Goal: Transaction & Acquisition: Purchase product/service

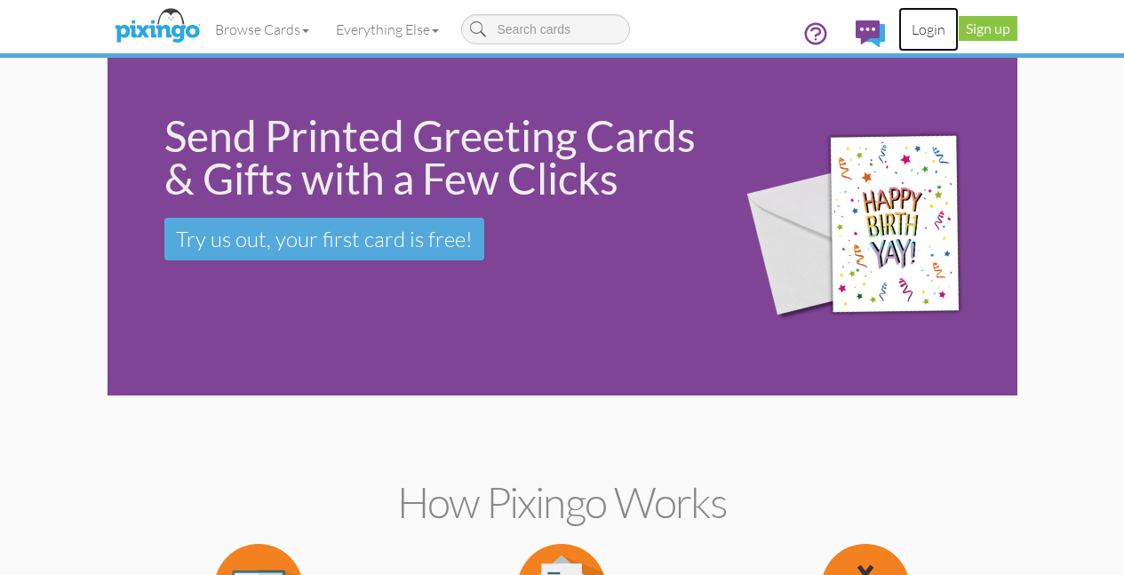
click at [959, 26] on link "Login" at bounding box center [928, 29] width 60 height 44
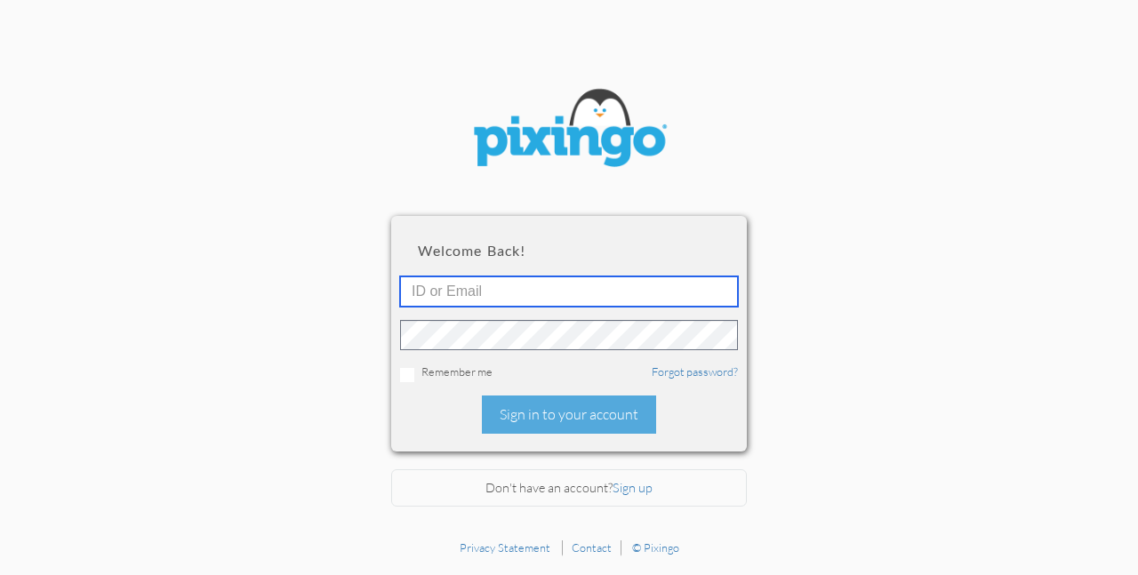
type input "michellelsearle@gmail.com"
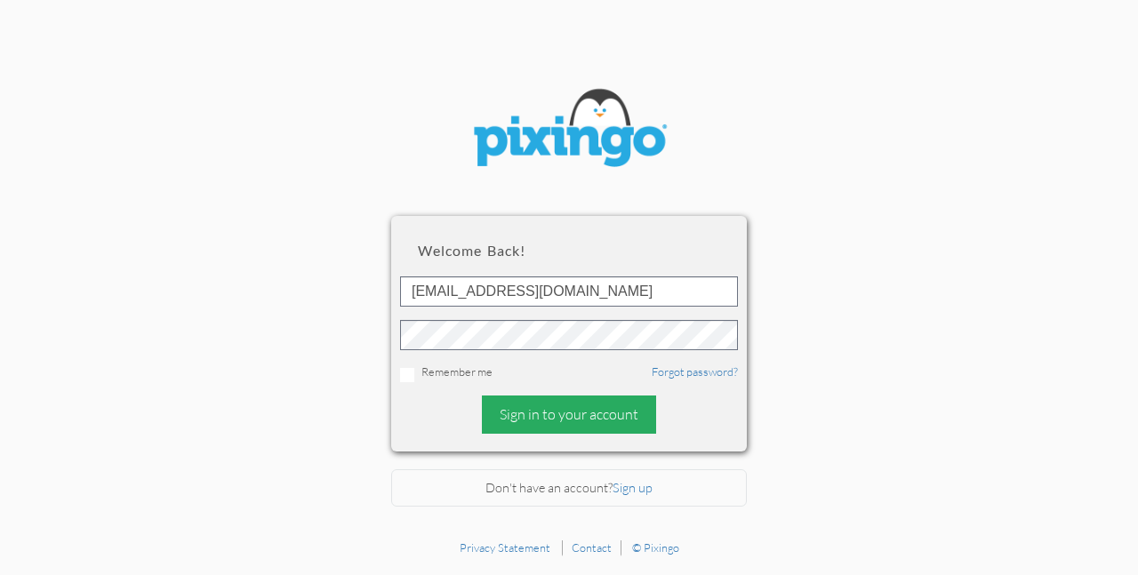
click at [613, 414] on div "Sign in to your account" at bounding box center [569, 414] width 174 height 38
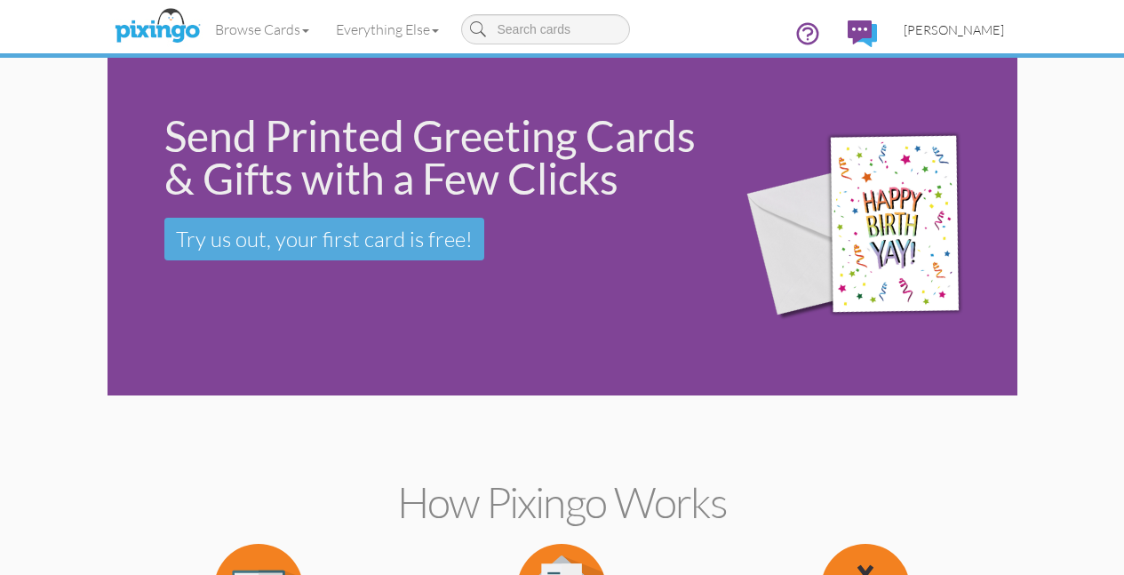
click at [1004, 26] on span "[PERSON_NAME]" at bounding box center [954, 29] width 100 height 15
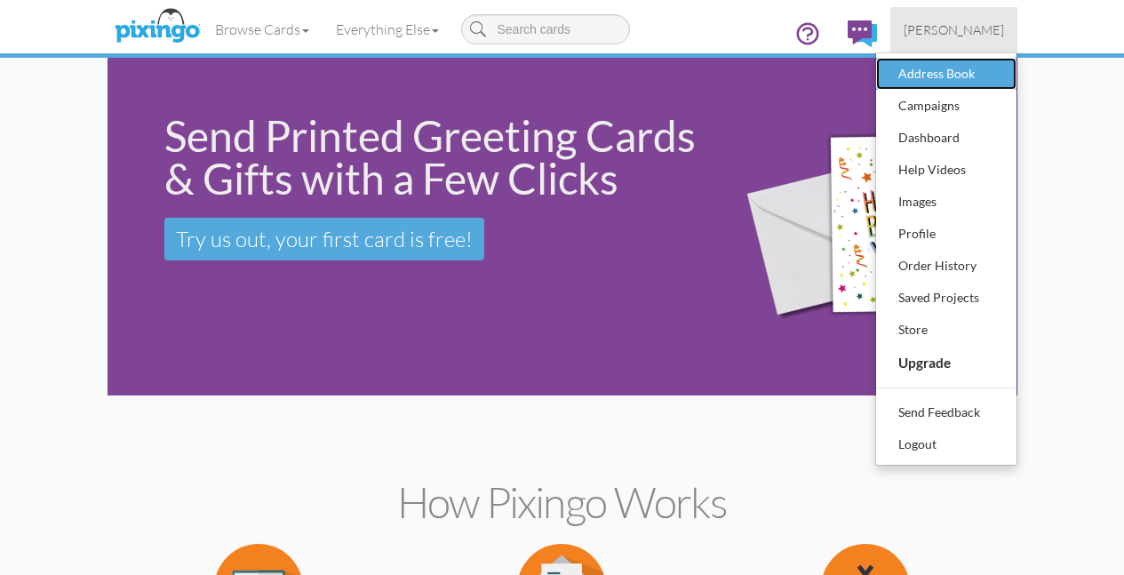
click at [999, 77] on div "Address Book" at bounding box center [946, 73] width 105 height 27
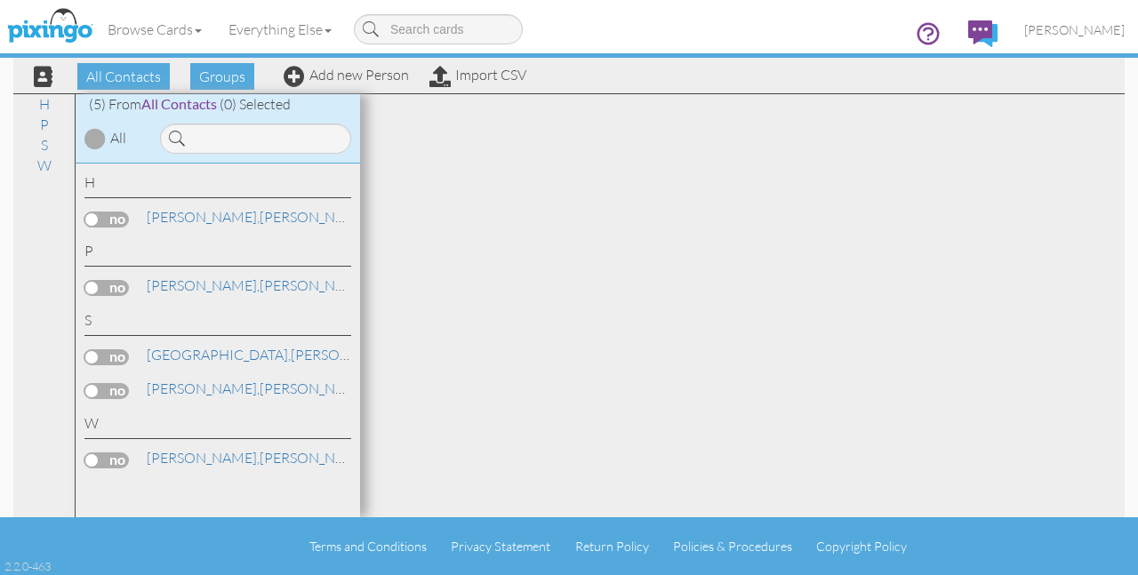
click at [91, 133] on div at bounding box center [94, 138] width 21 height 21
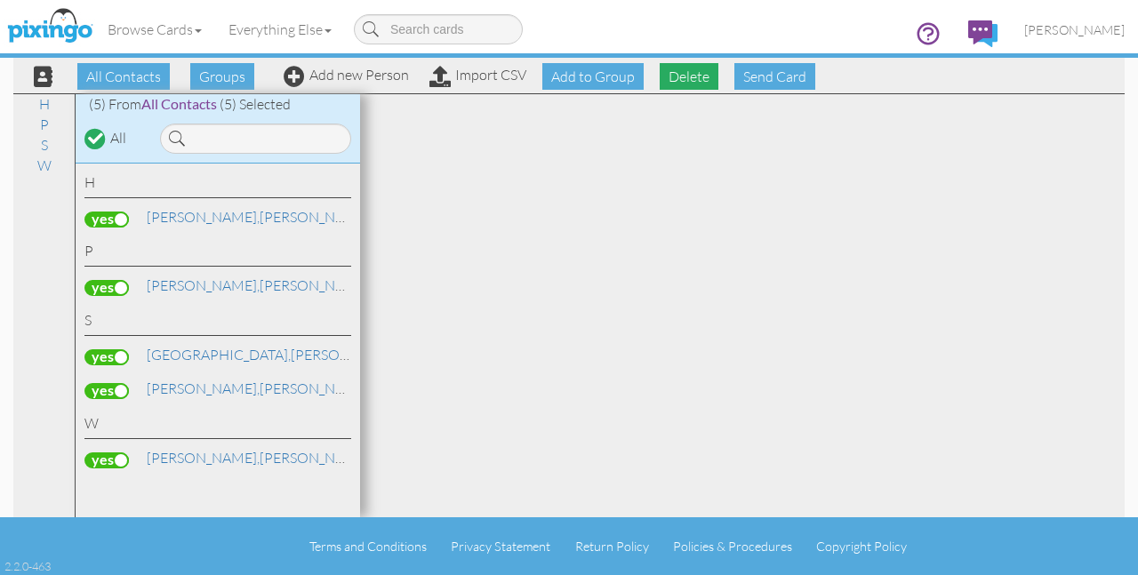
click at [669, 76] on span "Delete" at bounding box center [688, 76] width 59 height 27
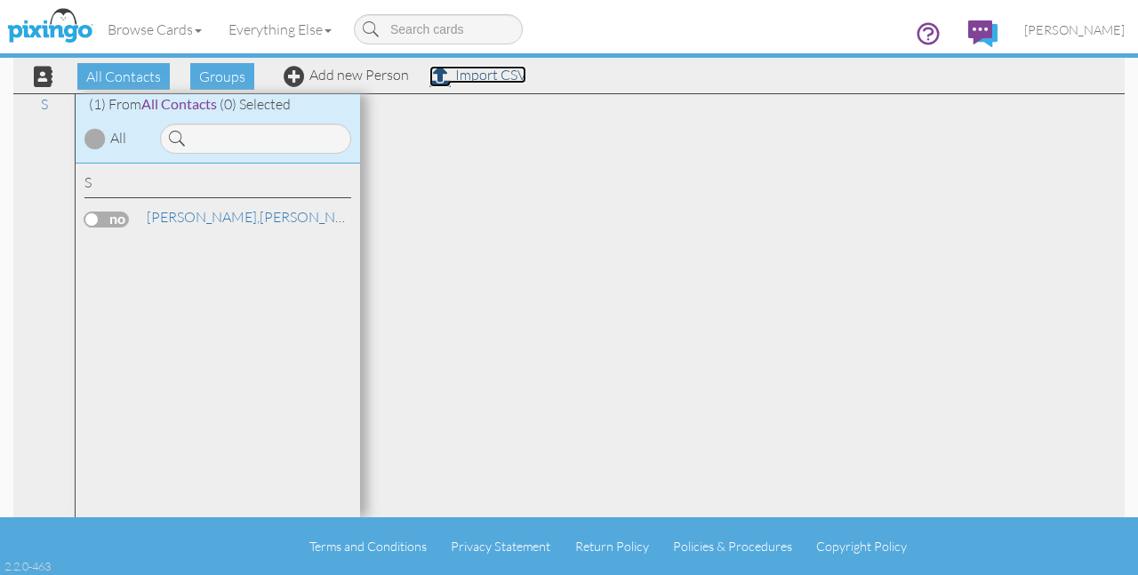
click at [490, 72] on link "Import CSV" at bounding box center [477, 75] width 97 height 18
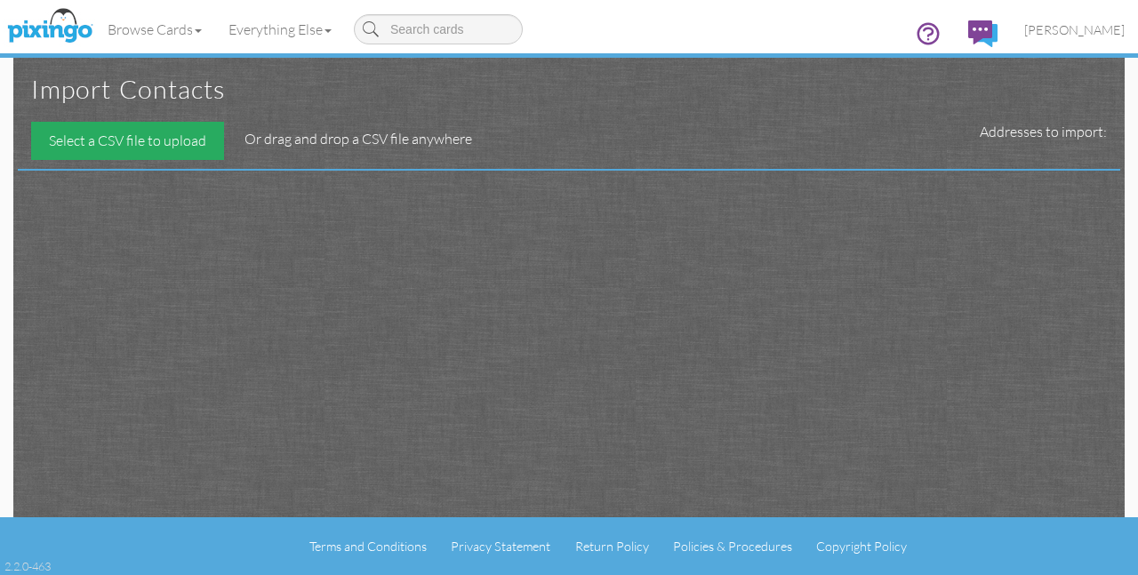
click at [134, 138] on div "Select a CSV file to upload" at bounding box center [127, 141] width 193 height 38
type input "C:\fakepath\AGING GRACEFULLY CLIENTS (bday, UHC).csv"
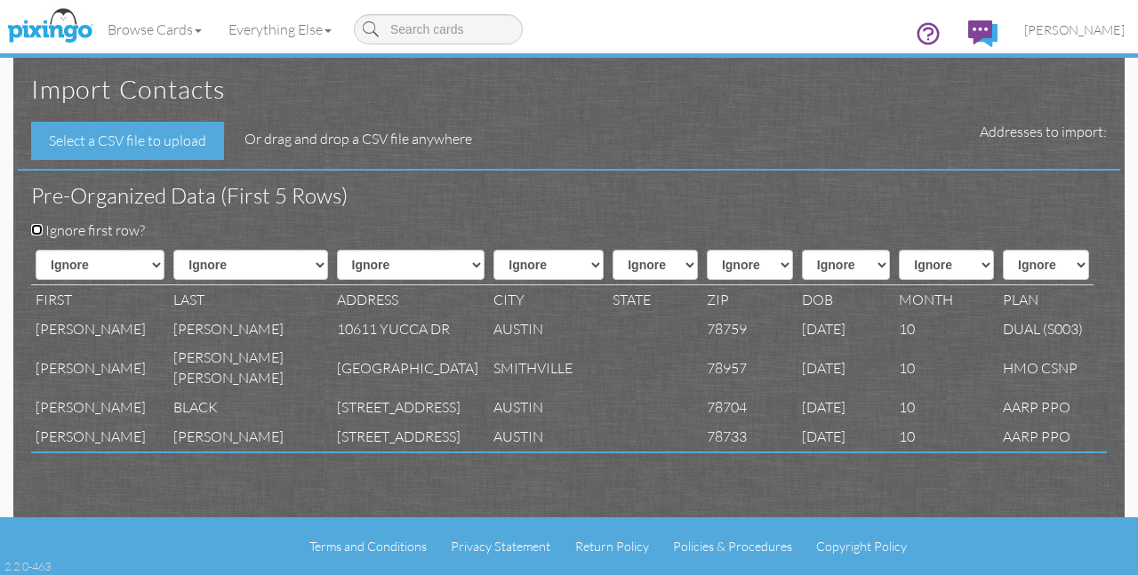
click at [37, 231] on input "Ignore first row?" at bounding box center [37, 230] width 12 height 12
checkbox input "true"
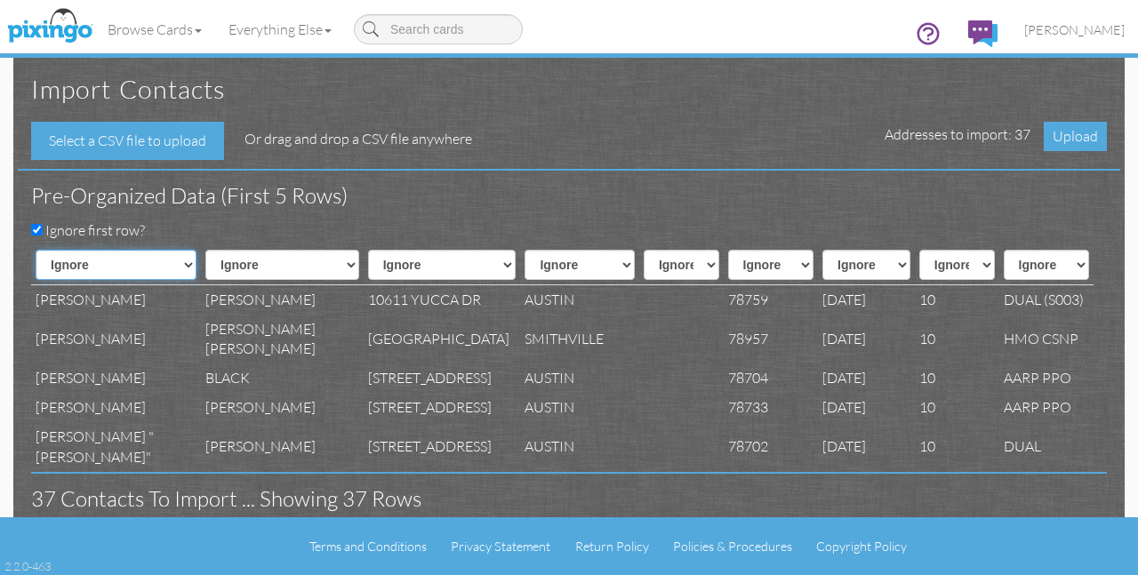
click at [108, 279] on select "Ignore ---------- First name Last name ---------- Address 1 Address 2 City Stat…" at bounding box center [116, 265] width 161 height 30
select select "object:556"
click at [36, 250] on select "Ignore ---------- First name Last name ---------- Address 1 Address 2 City Stat…" at bounding box center [116, 265] width 161 height 30
click at [228, 263] on select "Ignore ---------- First name Last name ---------- Address 1 Address 2 City Stat…" at bounding box center [282, 265] width 154 height 30
select select "object:557"
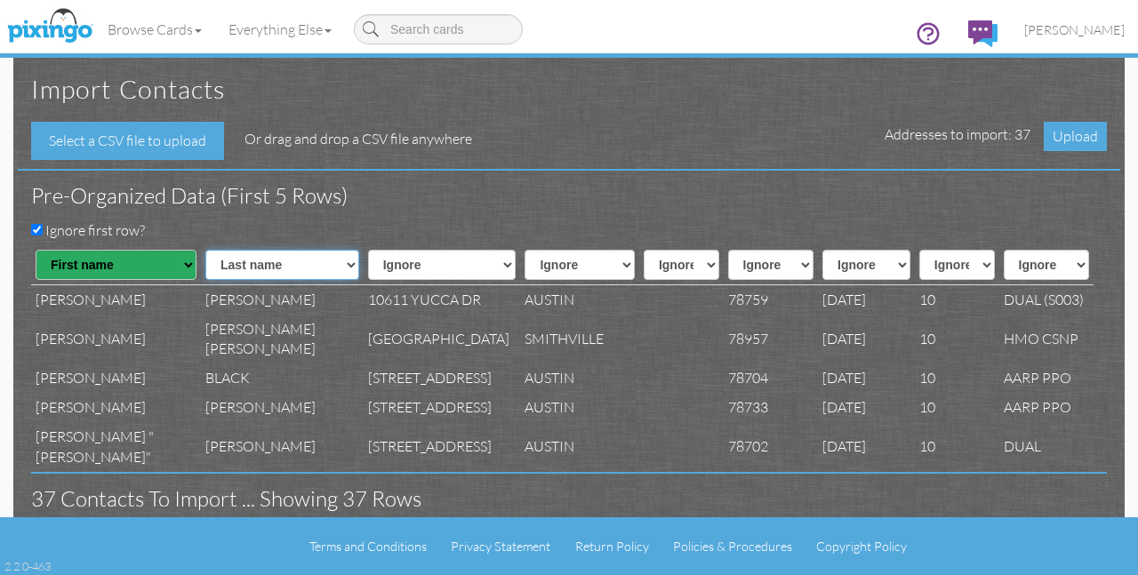
click at [205, 250] on select "Ignore ---------- First name Last name ---------- Address 1 Address 2 City Stat…" at bounding box center [282, 265] width 154 height 30
click at [368, 263] on select "Ignore ---------- First name Last name ---------- Address 1 Address 2 City Stat…" at bounding box center [442, 265] width 148 height 30
select select "object:559"
click at [368, 250] on select "Ignore ---------- First name Last name ---------- Address 1 Address 2 City Stat…" at bounding box center [442, 265] width 148 height 30
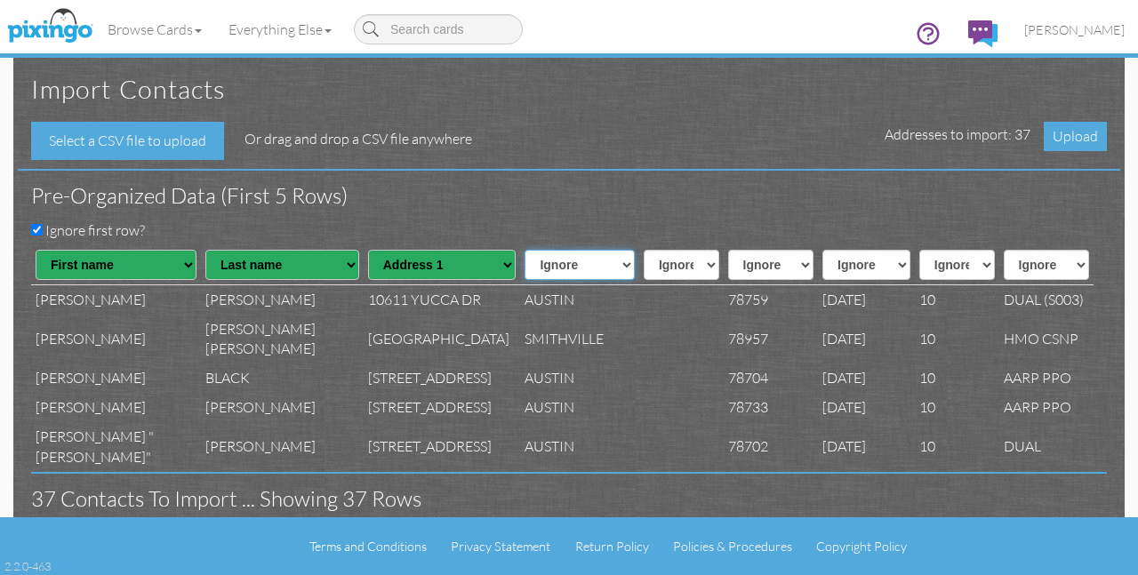
click at [524, 261] on select "Ignore ---------- First name Last name ---------- Address 1 Address 2 City Stat…" at bounding box center [579, 265] width 110 height 30
select select "object:561"
click at [524, 250] on select "Ignore ---------- First name Last name ---------- Address 1 Address 2 City Stat…" at bounding box center [579, 265] width 110 height 30
click at [643, 267] on select "Ignore ---------- First name Last name ---------- Address 1 Address 2 City Stat…" at bounding box center [681, 265] width 76 height 30
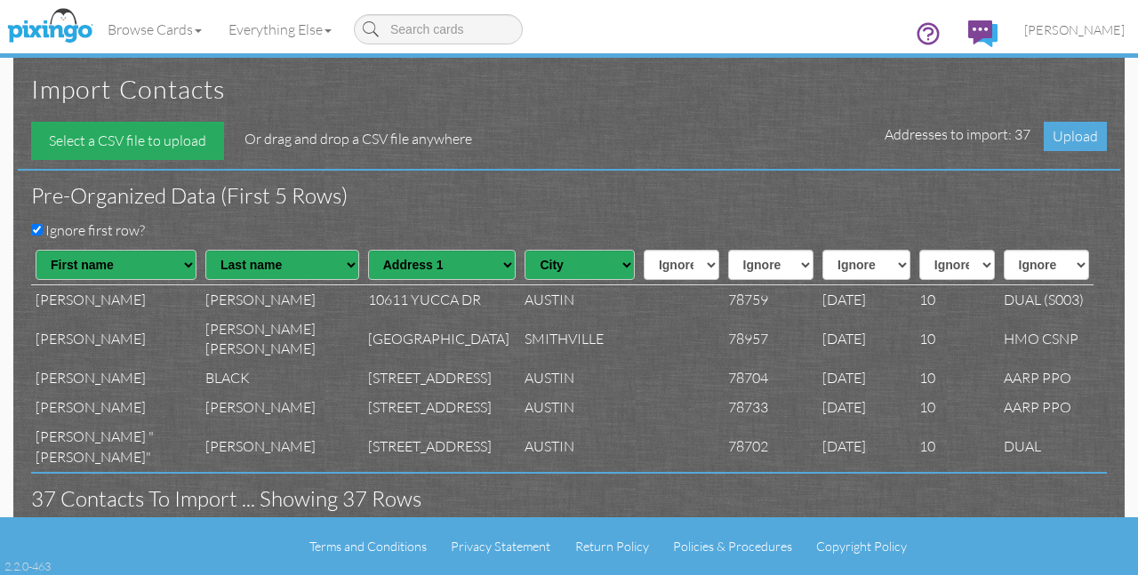
click at [148, 148] on div "Select a CSV file to upload" at bounding box center [127, 141] width 193 height 38
type input "C:\fakepath\AGING GRACEFULLY CLIENTS (bday, UHC).csv"
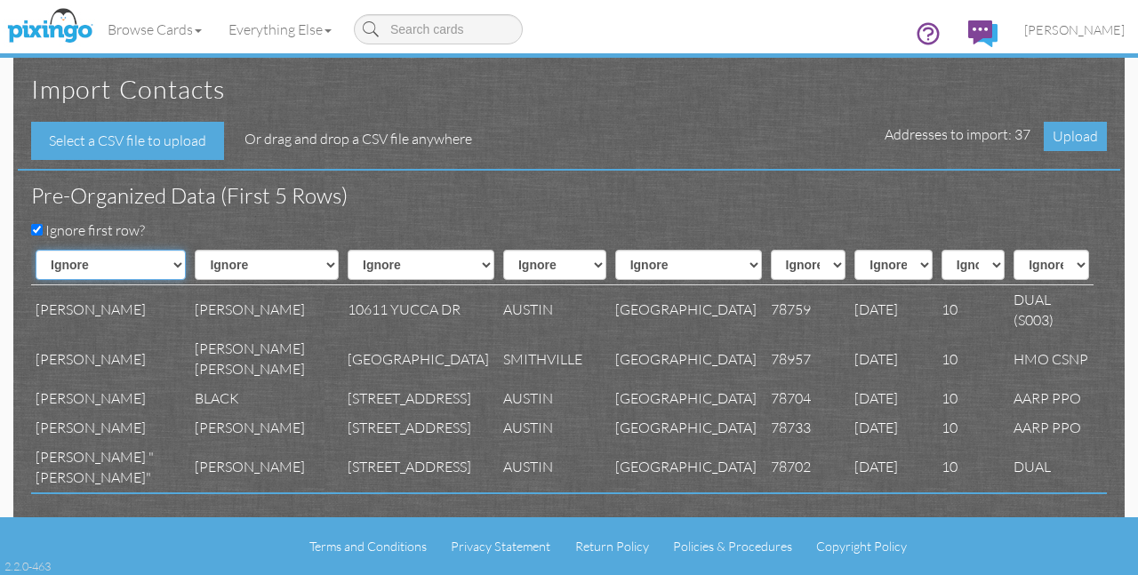
click at [78, 263] on select "Ignore ---------- First name Last name ---------- Address 1 Address 2 City Stat…" at bounding box center [111, 265] width 150 height 30
select select "object:556"
click at [36, 250] on select "Ignore ---------- First name Last name ---------- Address 1 Address 2 City Stat…" at bounding box center [111, 265] width 150 height 30
click at [221, 262] on select "Ignore ---------- First name Last name ---------- Address 1 Address 2 City Stat…" at bounding box center [267, 265] width 144 height 30
select select "object:557"
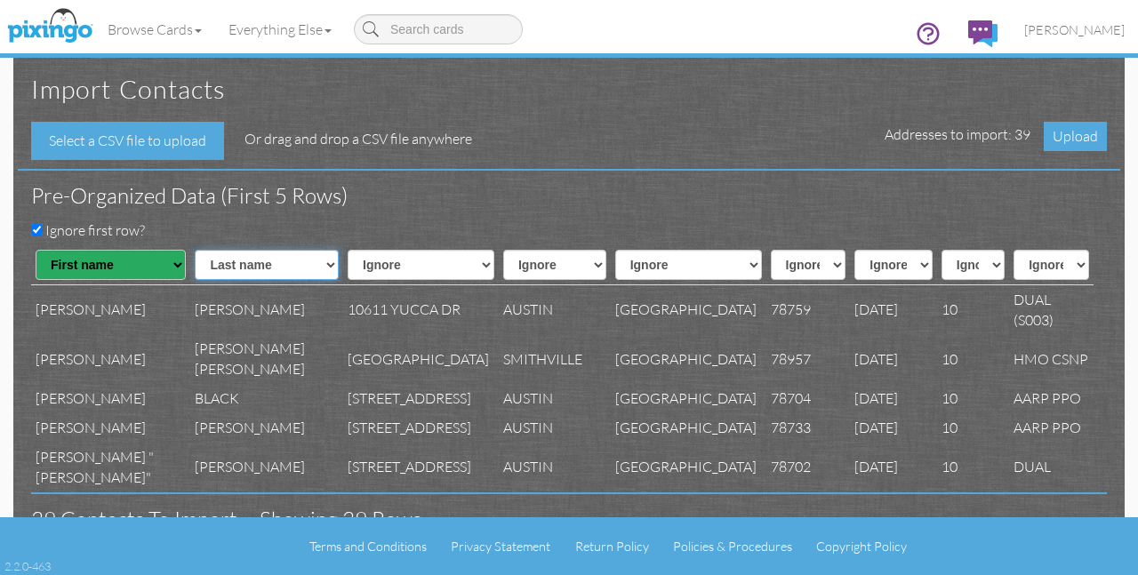
click at [195, 250] on select "Ignore ---------- First name Last name ---------- Address 1 Address 2 City Stat…" at bounding box center [267, 265] width 144 height 30
click at [350, 268] on select "Ignore ---------- First name Last name ---------- Address 1 Address 2 City Stat…" at bounding box center [420, 265] width 147 height 30
select select "object:559"
click at [347, 250] on select "Ignore ---------- First name Last name ---------- Address 1 Address 2 City Stat…" at bounding box center [420, 265] width 147 height 30
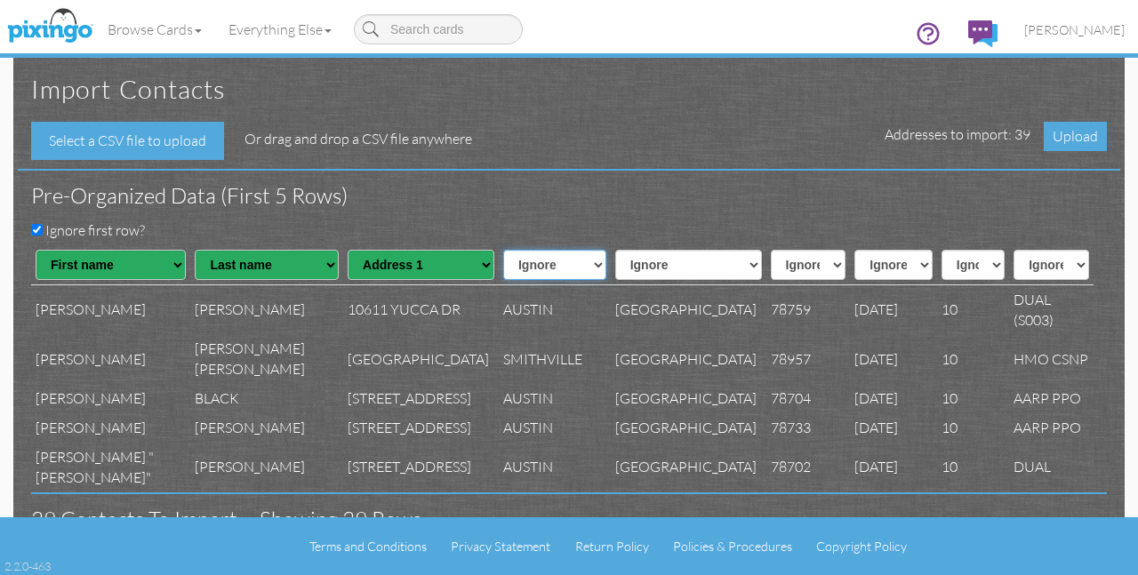
click at [512, 261] on select "Ignore ---------- First name Last name ---------- Address 1 Address 2 City Stat…" at bounding box center [554, 265] width 103 height 30
select select "object:561"
click at [503, 250] on select "Ignore ---------- First name Last name ---------- Address 1 Address 2 City Stat…" at bounding box center [554, 265] width 103 height 30
click at [615, 270] on select "Ignore ---------- First name Last name ---------- Address 1 Address 2 City Stat…" at bounding box center [688, 265] width 147 height 30
select select "object:562"
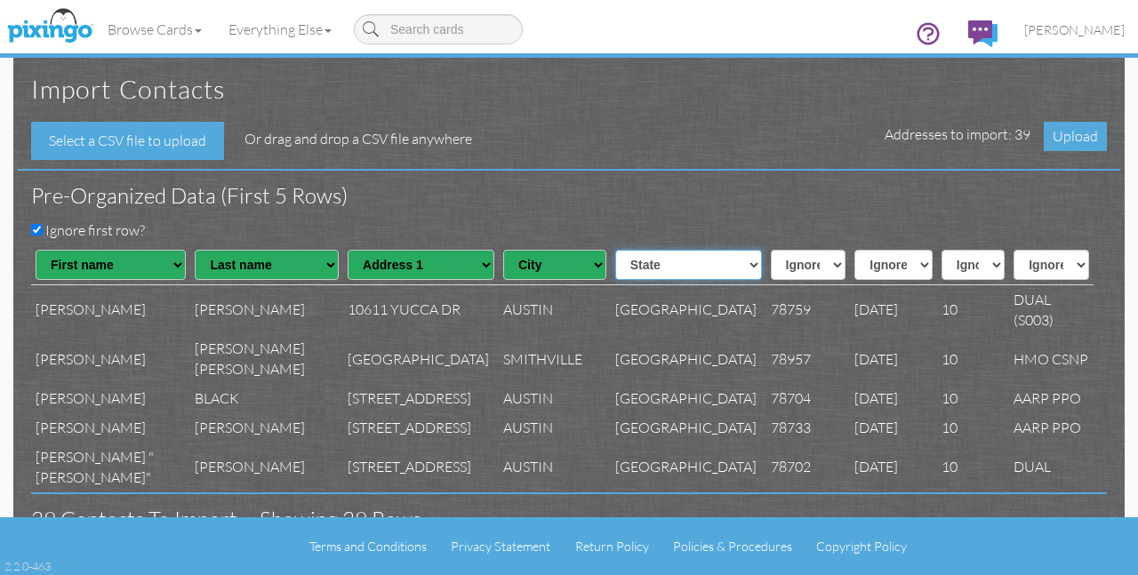
click at [615, 250] on select "Ignore ---------- First name Last name ---------- Address 1 Address 2 City Stat…" at bounding box center [688, 265] width 147 height 30
click at [771, 260] on select "Ignore ---------- First name Last name ---------- Address 1 Address 2 City Stat…" at bounding box center [809, 265] width 76 height 30
select select "object:563"
click at [771, 250] on select "Ignore ---------- First name Last name ---------- Address 1 Address 2 City Stat…" at bounding box center [809, 265] width 76 height 30
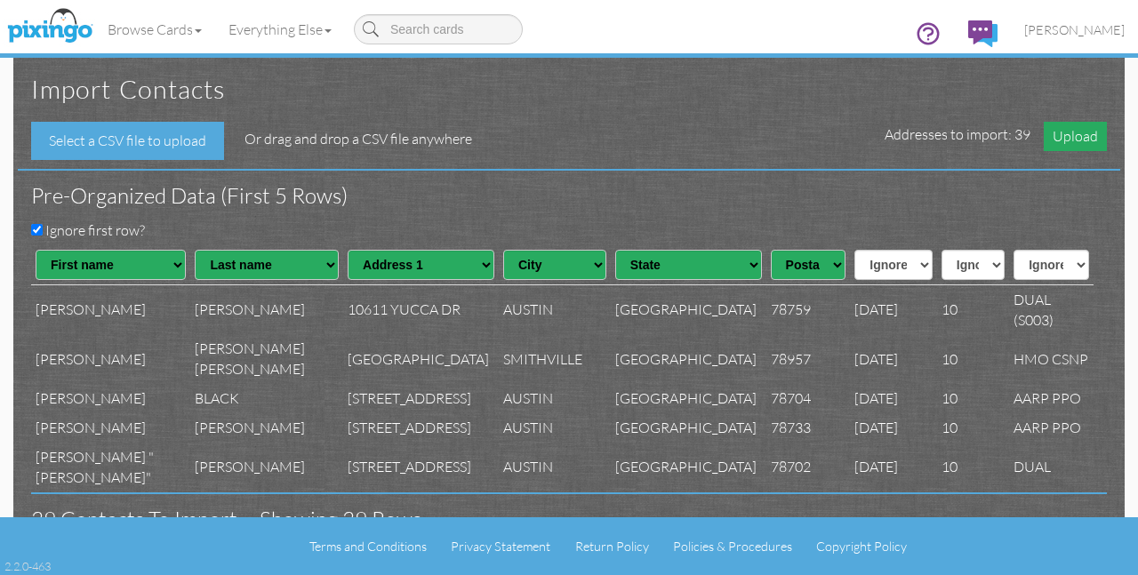
click at [1087, 132] on span "Upload" at bounding box center [1074, 136] width 63 height 29
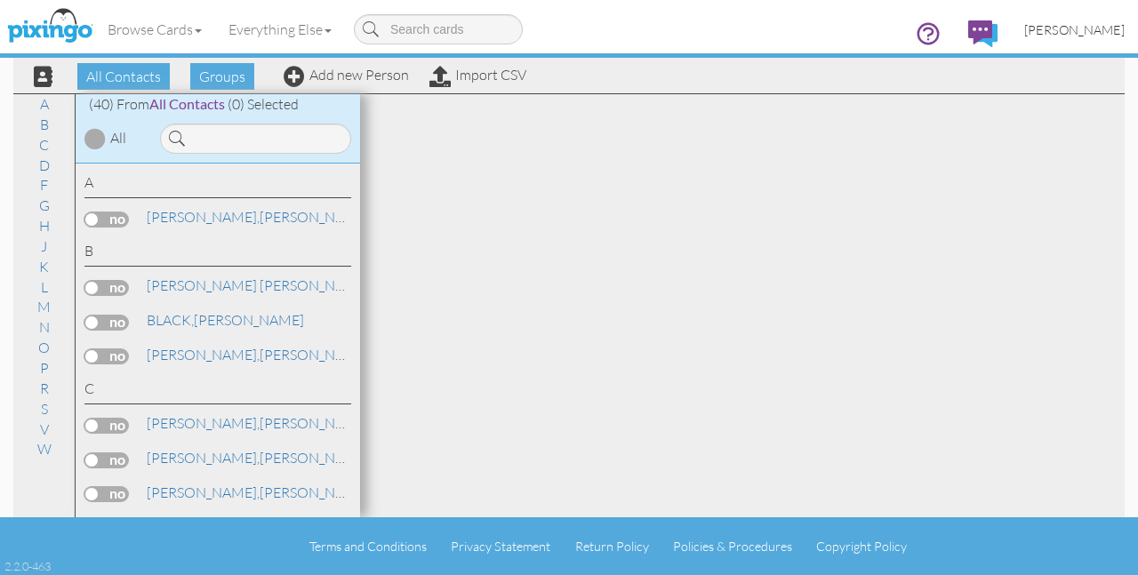
click at [1076, 33] on span "[PERSON_NAME]" at bounding box center [1074, 29] width 100 height 15
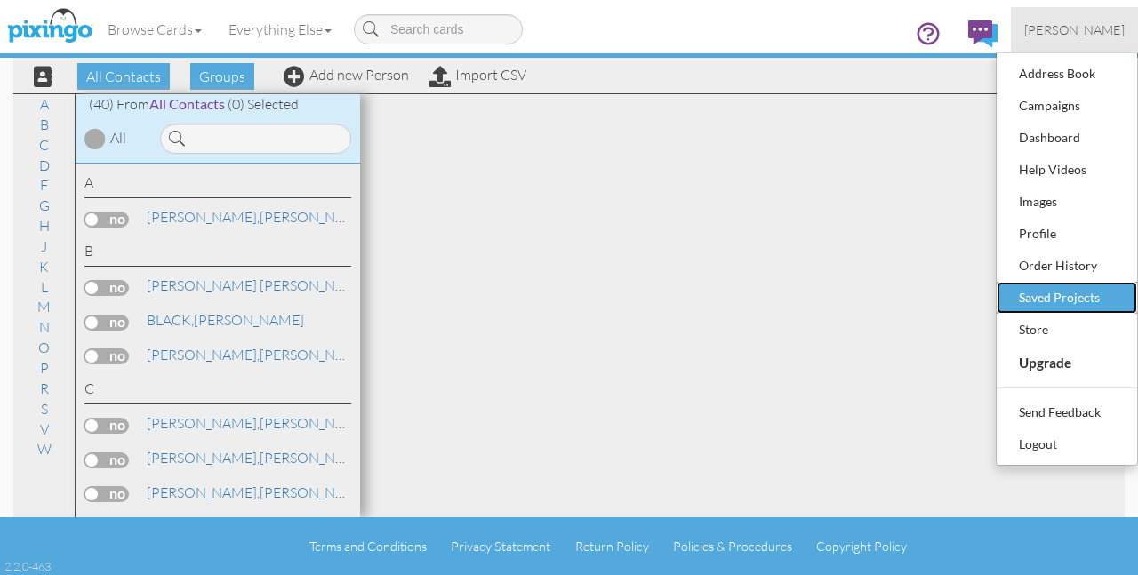
click at [1066, 299] on div "Saved Projects" at bounding box center [1066, 297] width 105 height 27
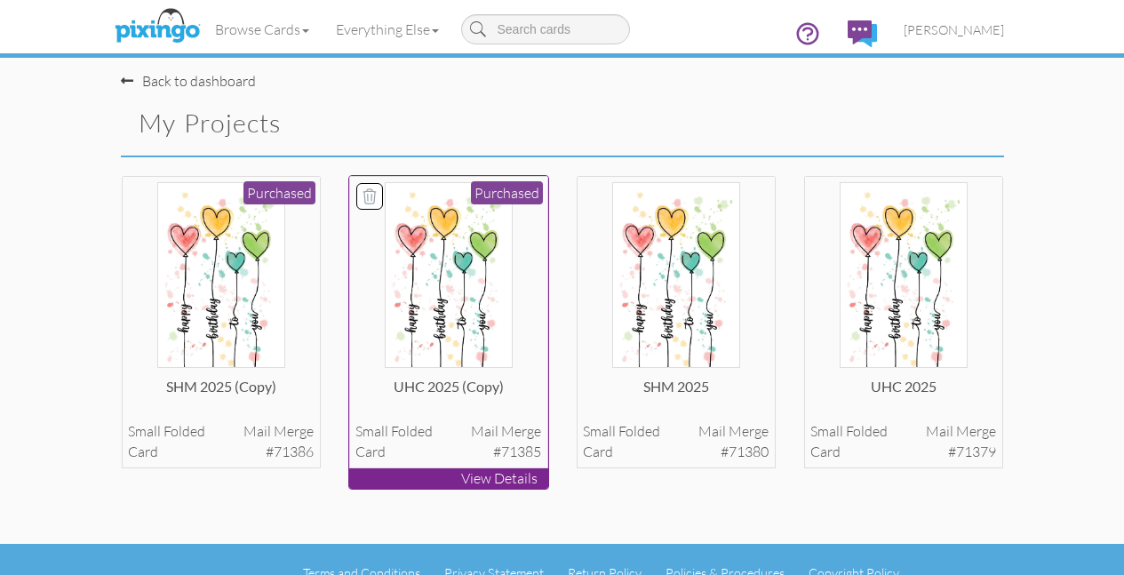
click at [417, 334] on img at bounding box center [449, 275] width 128 height 186
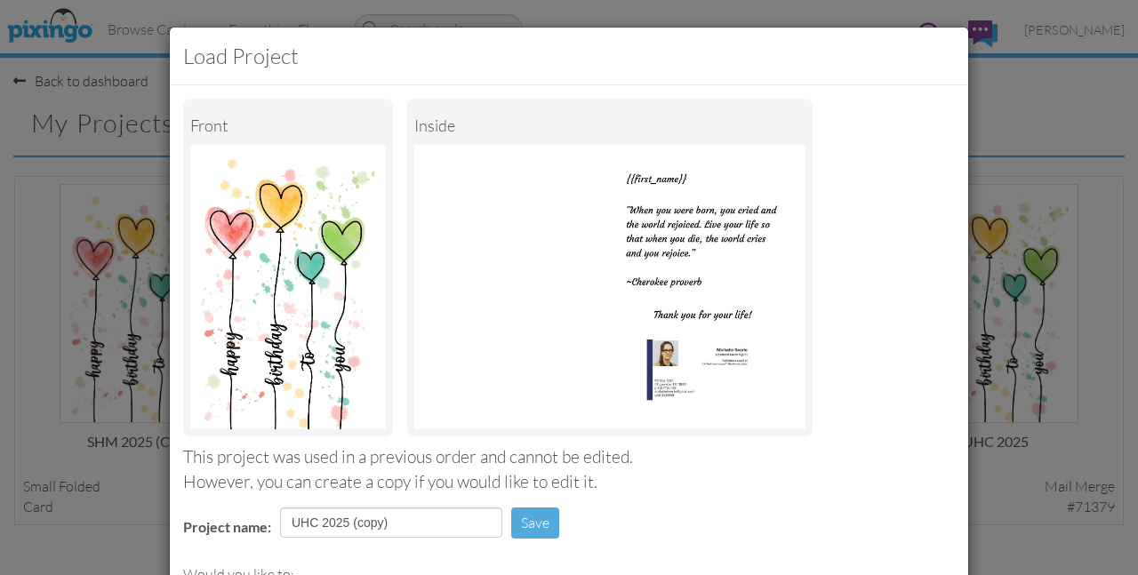
scroll to position [257, 0]
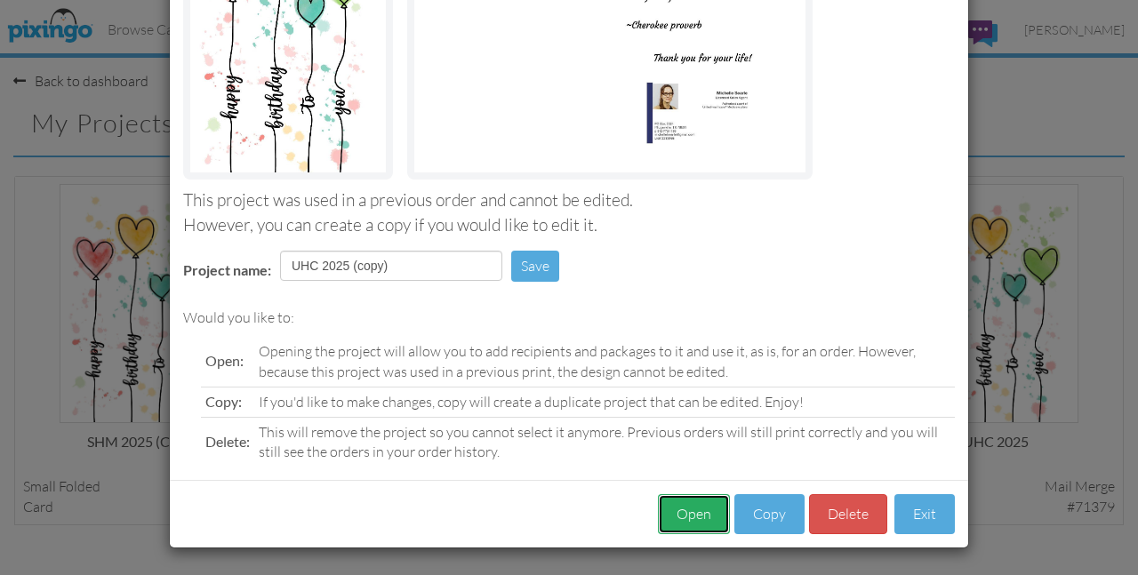
click at [682, 512] on button "Open" at bounding box center [694, 514] width 72 height 40
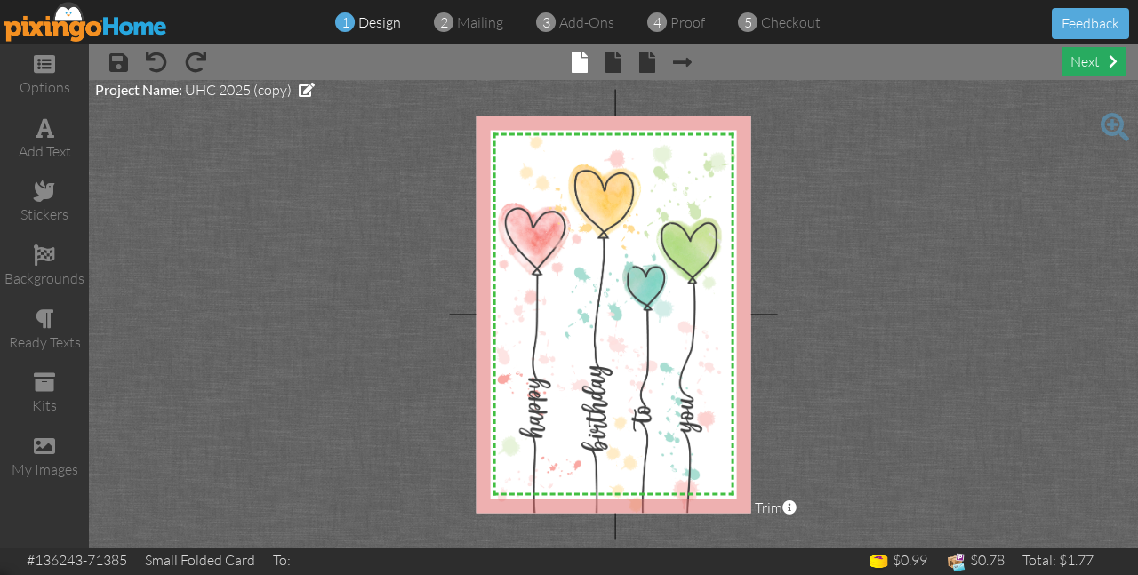
click at [1084, 66] on div "next" at bounding box center [1093, 61] width 65 height 29
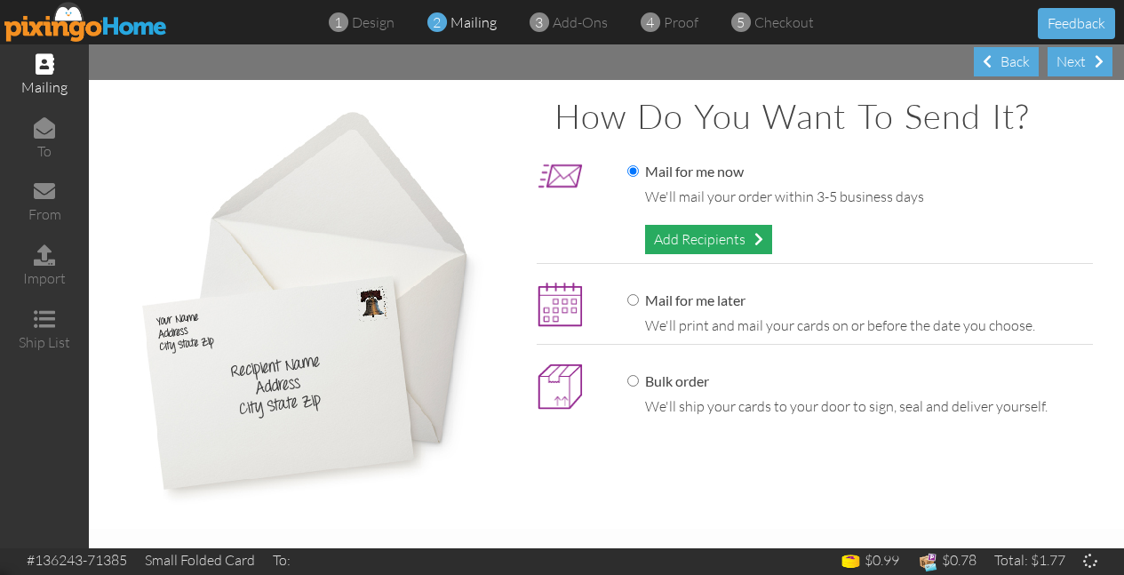
click at [672, 236] on div "Add Recipients" at bounding box center [708, 239] width 127 height 29
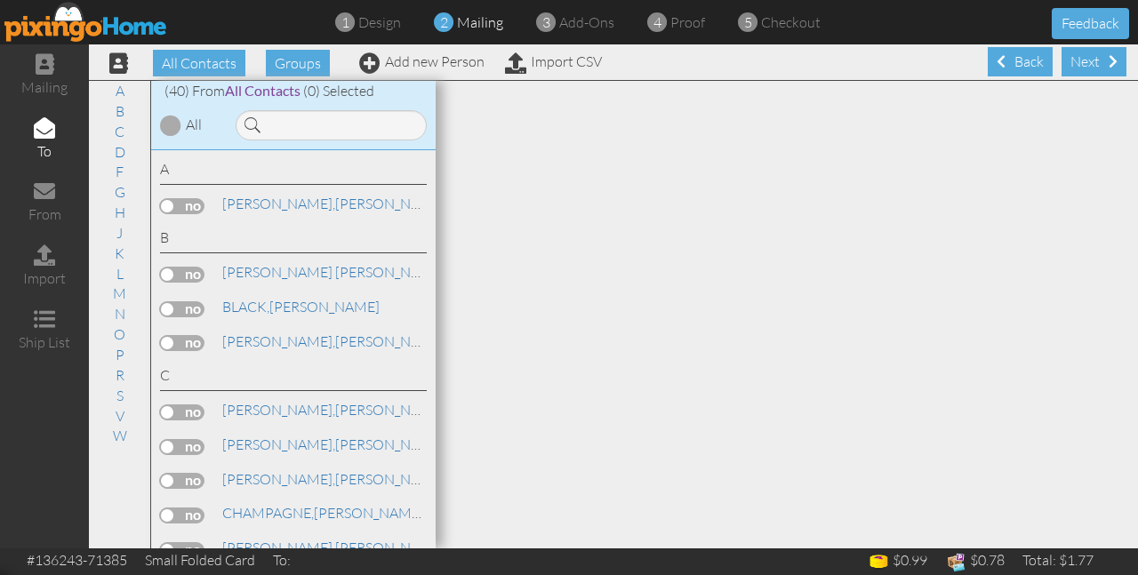
click at [166, 122] on div at bounding box center [170, 125] width 21 height 21
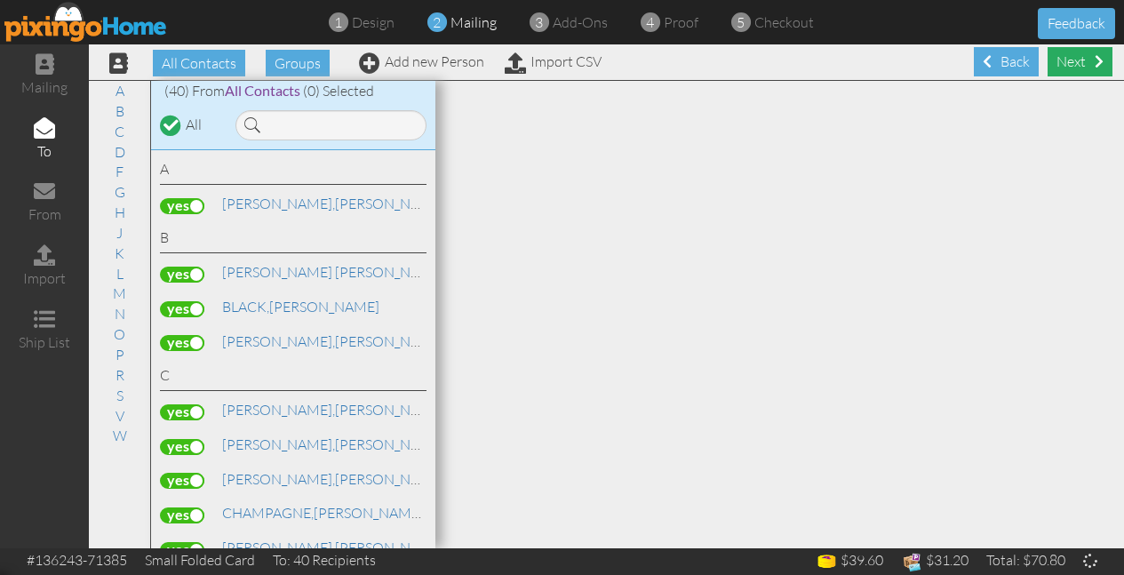
click at [1071, 58] on div "Next" at bounding box center [1080, 61] width 65 height 29
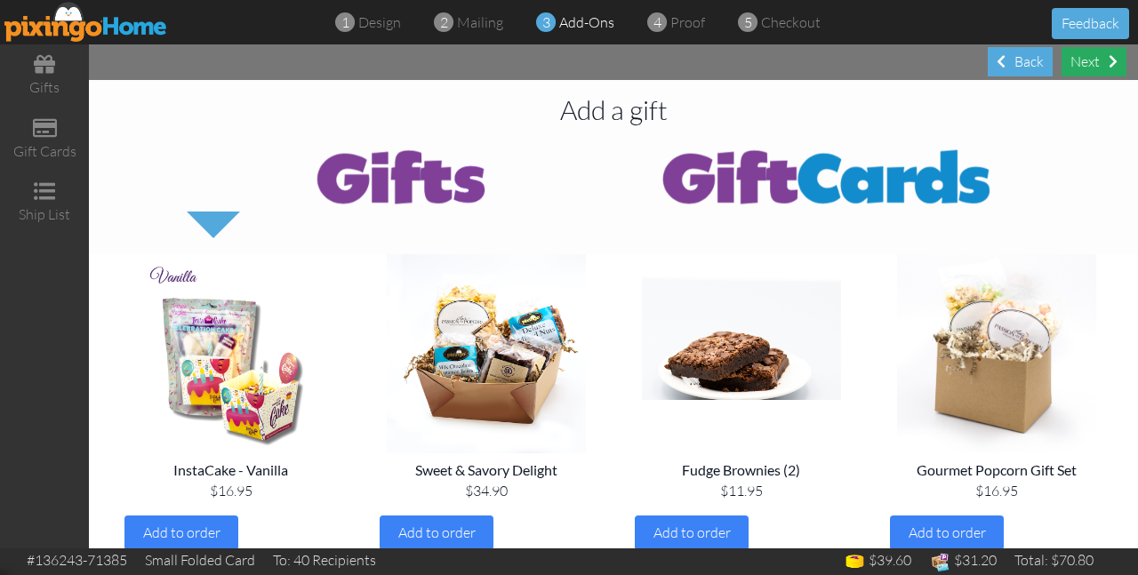
click at [1092, 60] on div "Next" at bounding box center [1093, 61] width 65 height 29
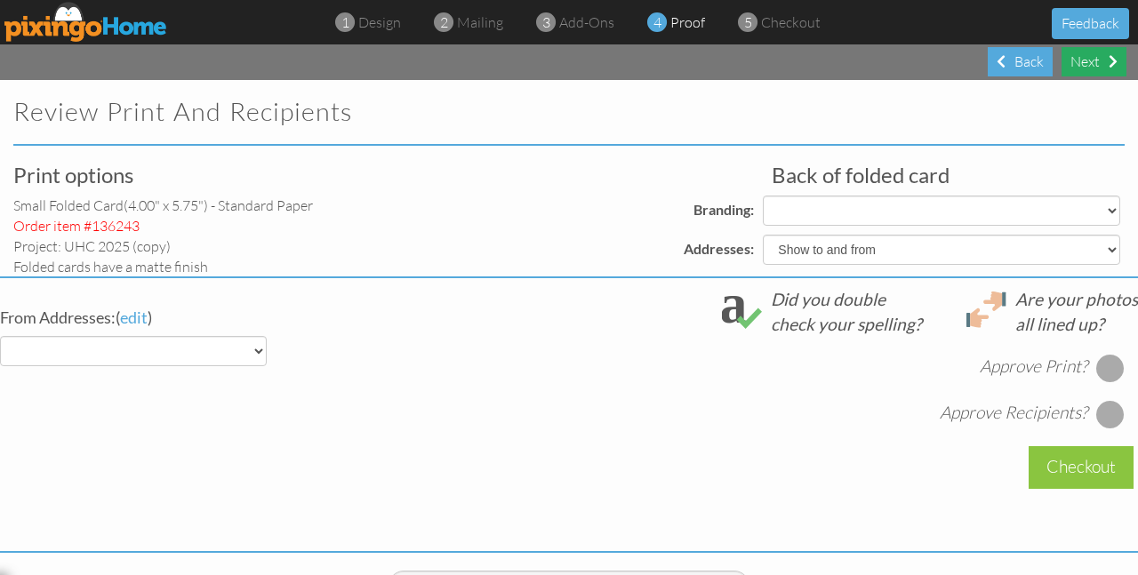
select select "object:3536"
select select "object:3537"
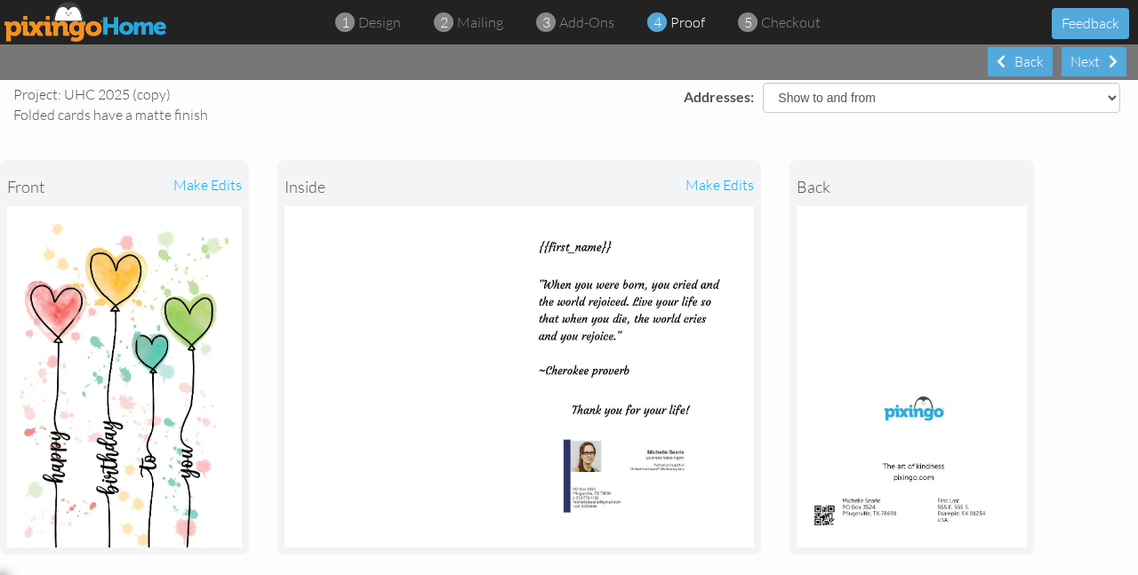
scroll to position [610, 0]
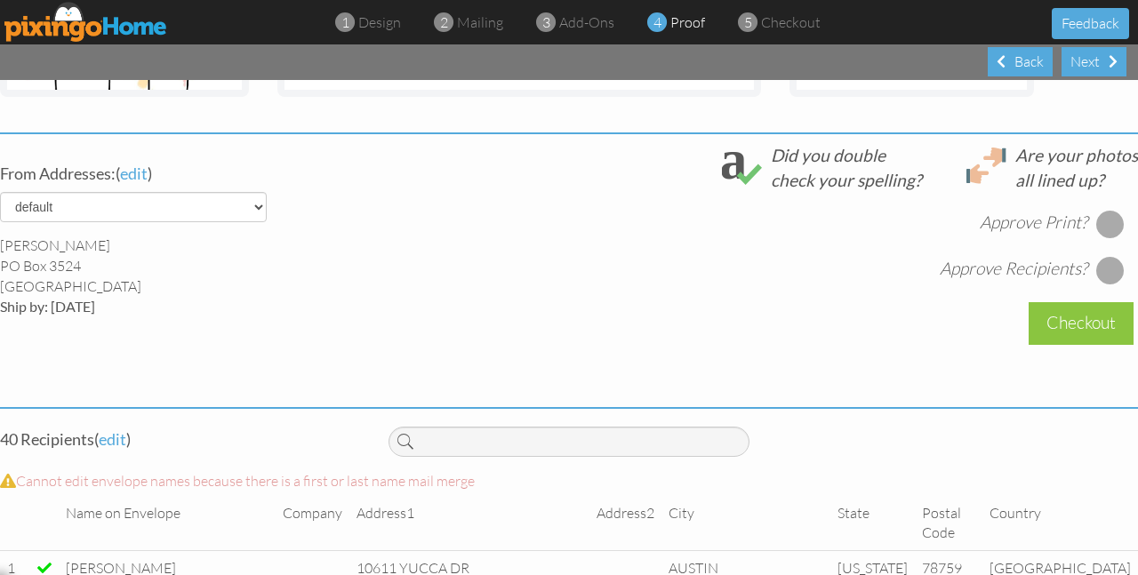
click at [1098, 216] on div at bounding box center [1110, 224] width 28 height 28
click at [1099, 270] on div at bounding box center [1110, 270] width 28 height 28
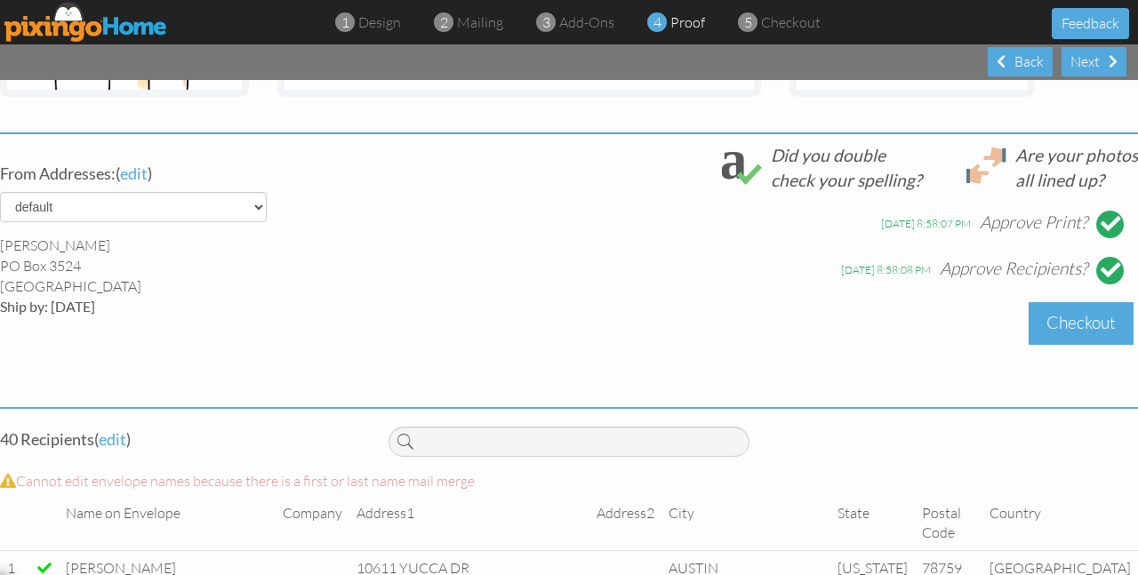
click at [1060, 328] on div "Checkout" at bounding box center [1080, 323] width 105 height 42
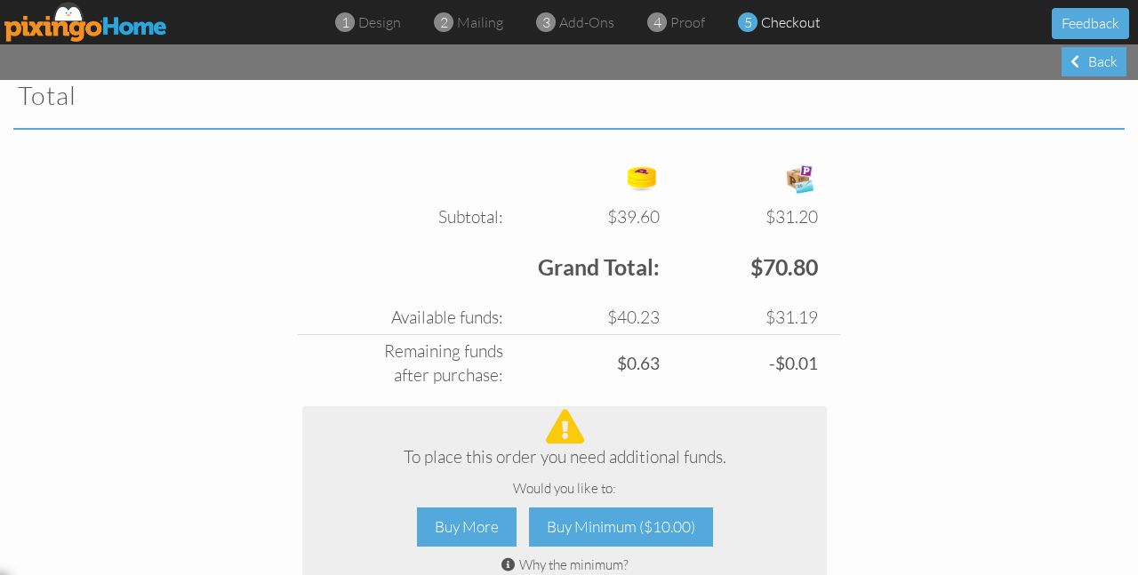
scroll to position [638, 0]
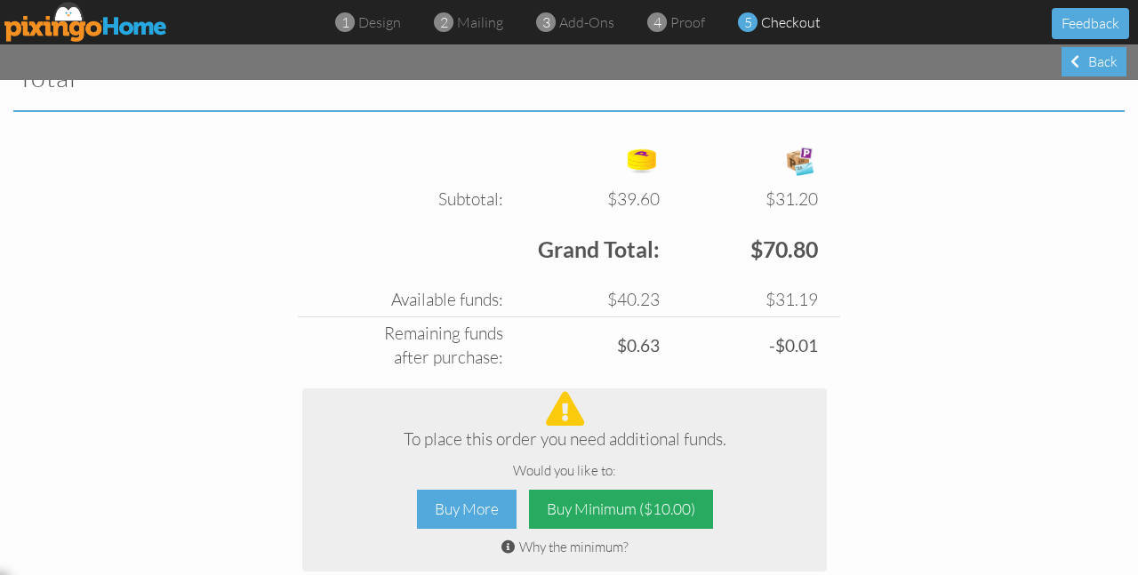
click at [657, 515] on div "Buy Minimum ($10.00)" at bounding box center [621, 510] width 184 height 40
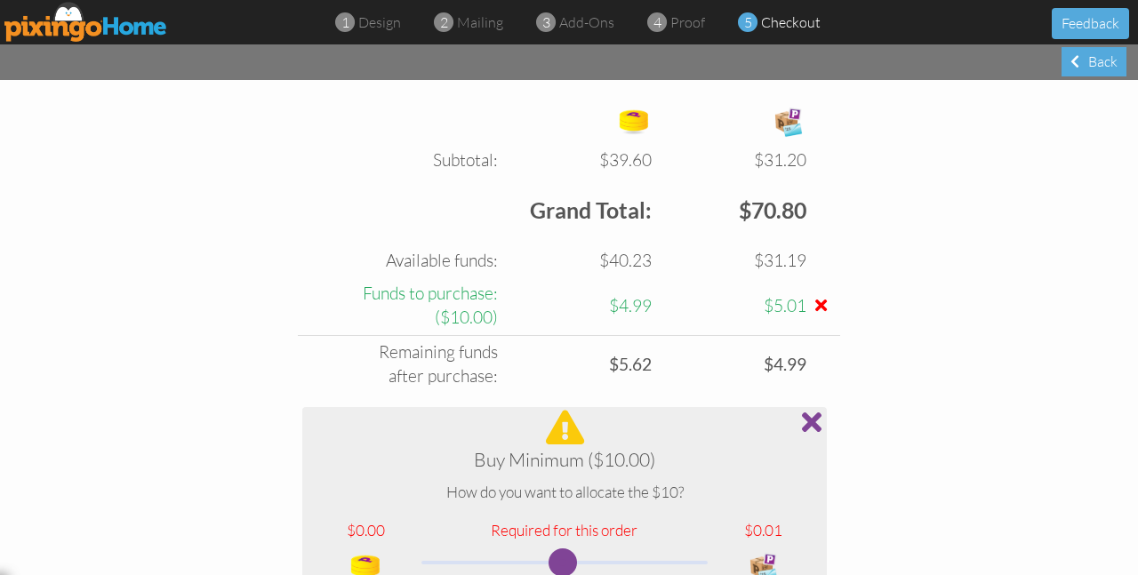
scroll to position [900, 0]
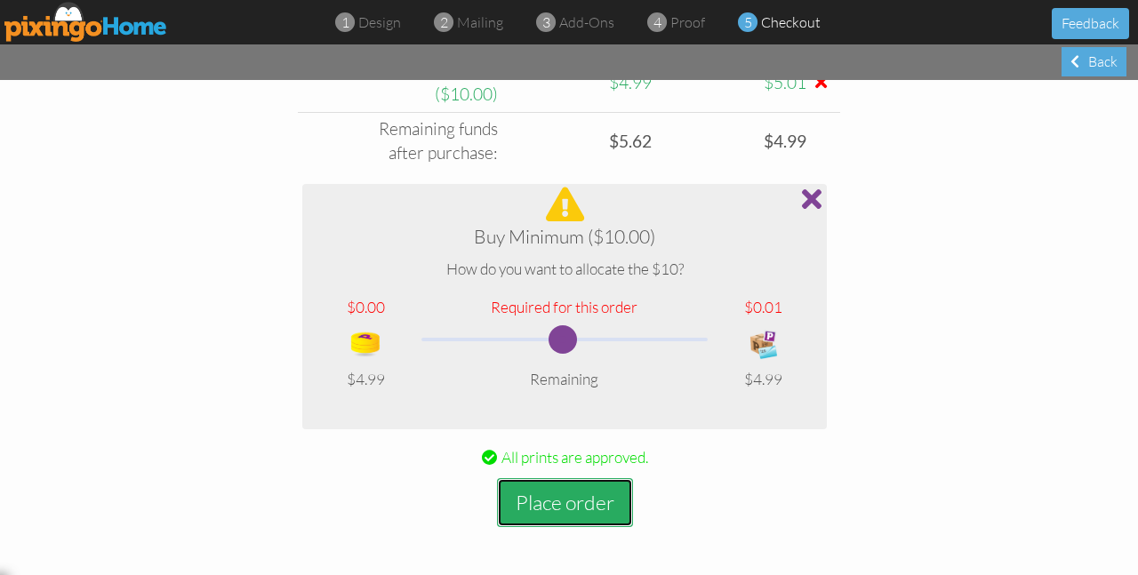
click at [600, 485] on button "Place order" at bounding box center [565, 502] width 136 height 49
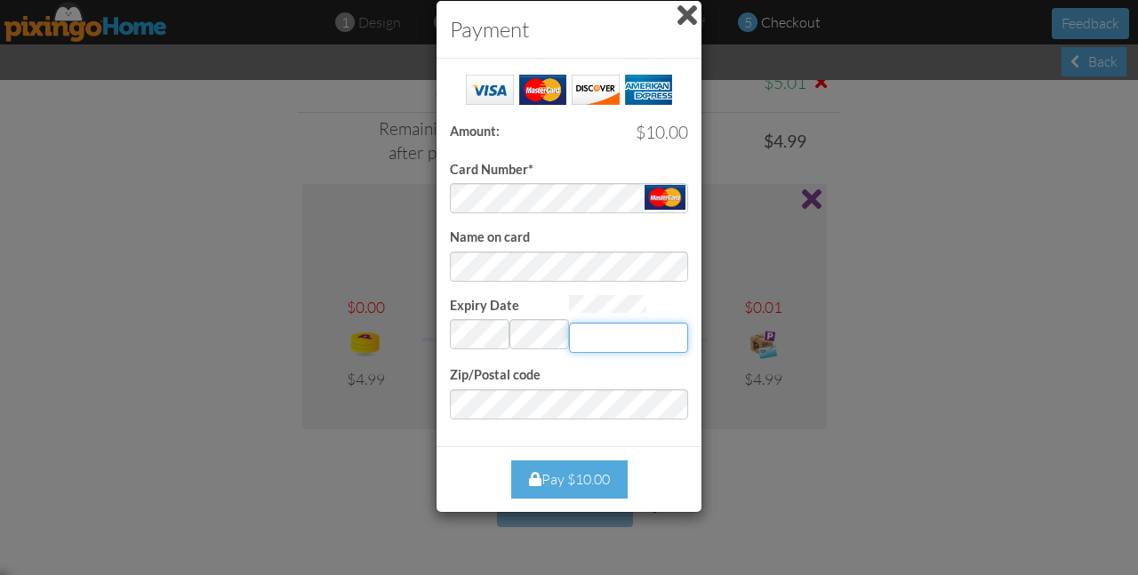
click at [643, 337] on input "Expiry Date" at bounding box center [628, 338] width 119 height 30
type input "8"
type input "708"
click at [590, 488] on div "Pay $10.00" at bounding box center [569, 479] width 116 height 38
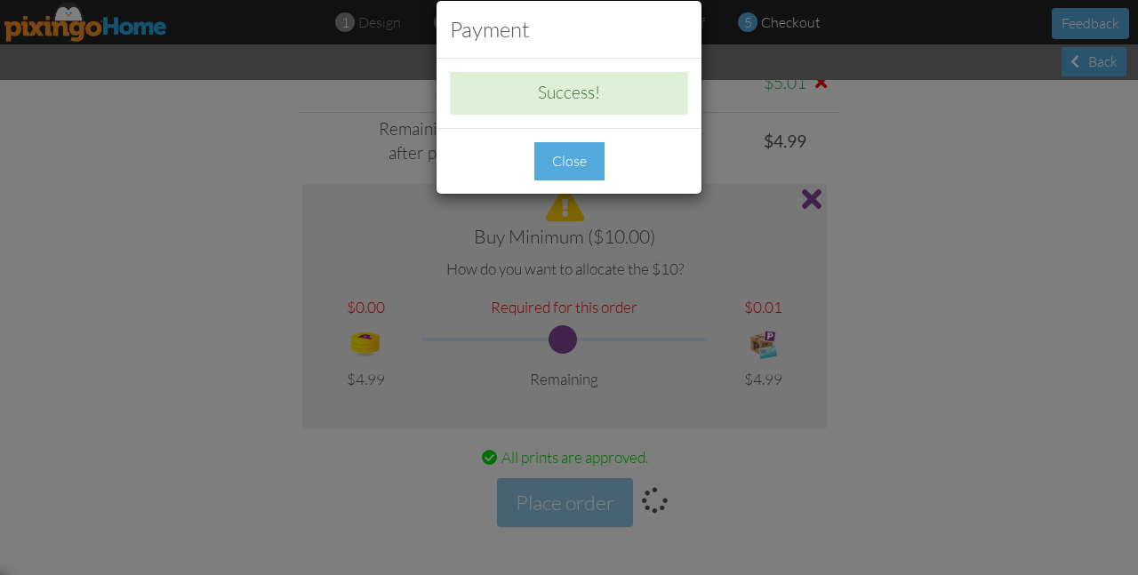
click at [582, 169] on div "Close" at bounding box center [569, 161] width 70 height 38
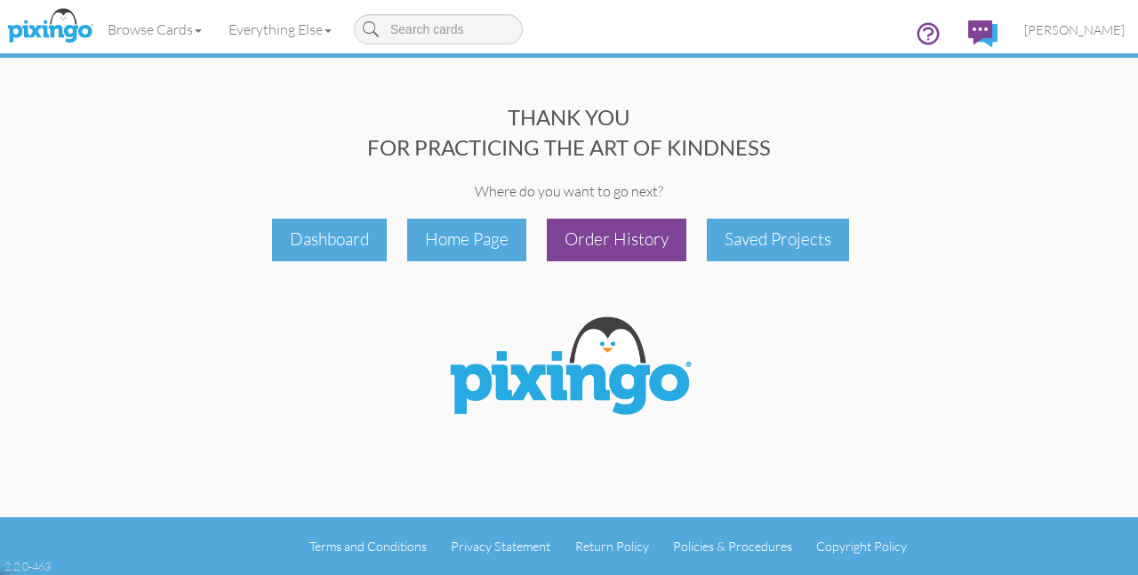
click at [664, 244] on div "Order History" at bounding box center [617, 240] width 140 height 42
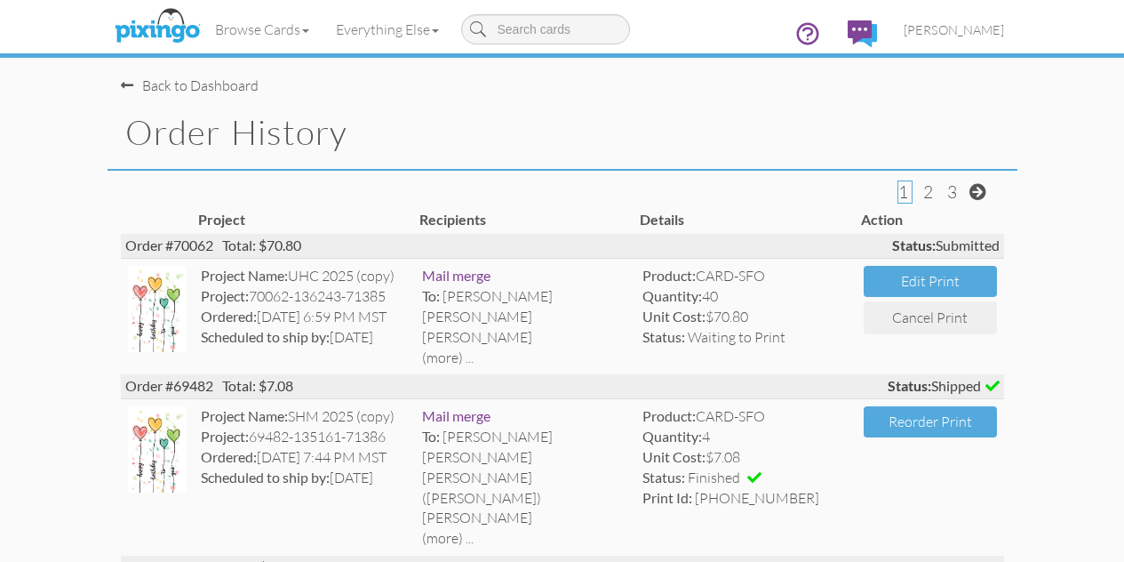
click at [121, 91] on span at bounding box center [127, 85] width 12 height 14
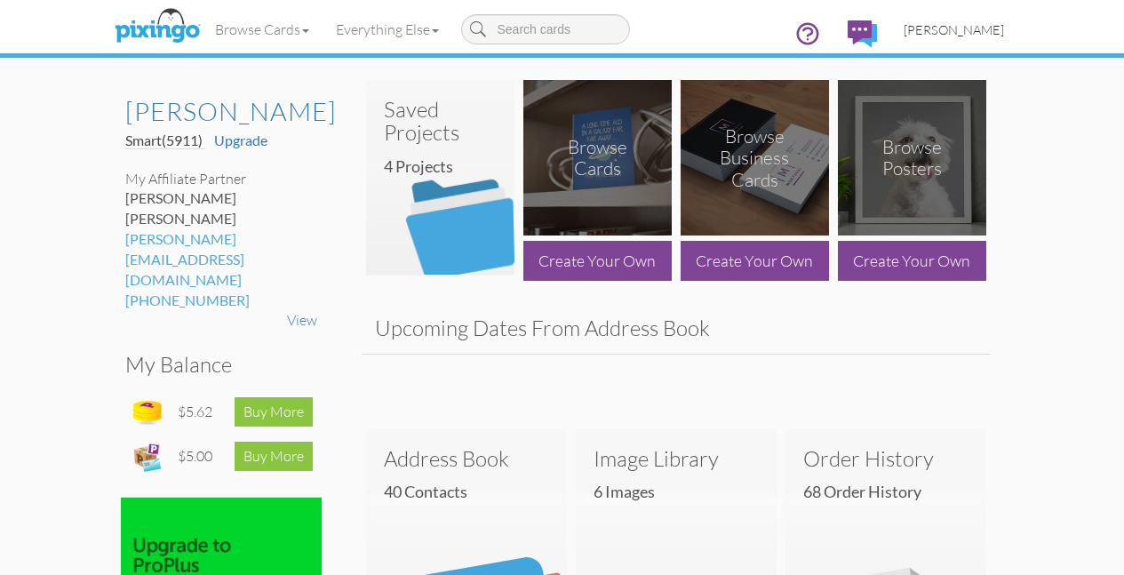
click at [1018, 40] on link "[PERSON_NAME]" at bounding box center [953, 29] width 127 height 45
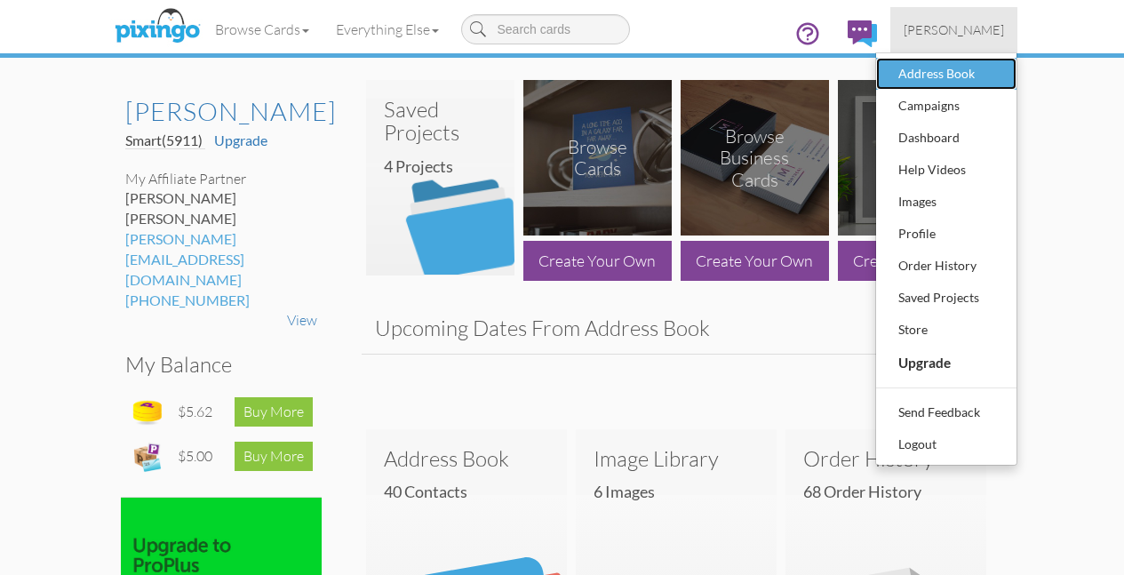
click at [999, 84] on div "Address Book" at bounding box center [946, 73] width 105 height 27
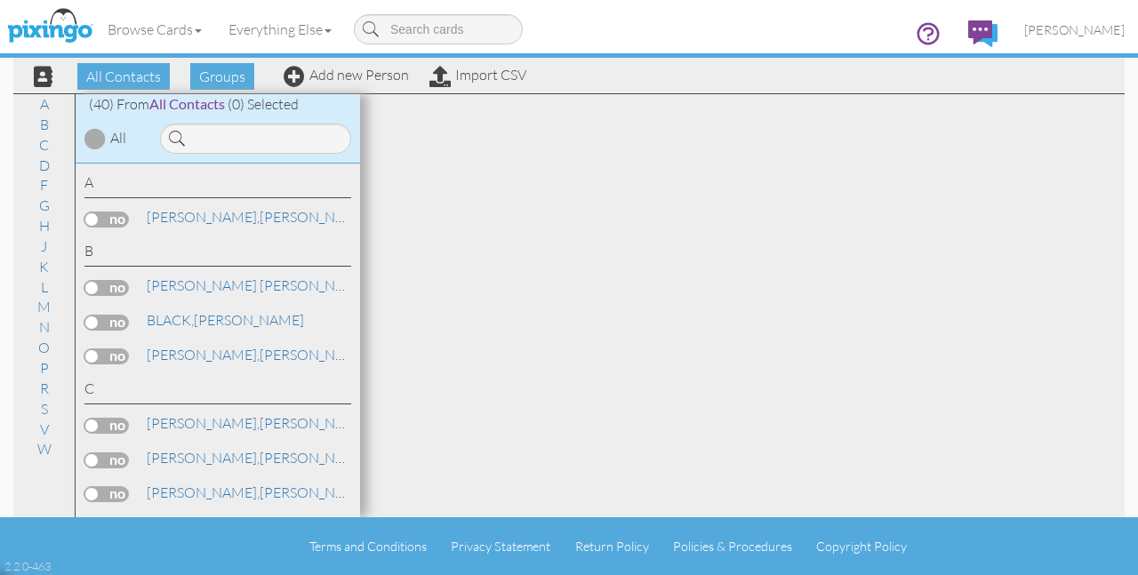
click at [82, 140] on div "All" at bounding box center [111, 137] width 71 height 26
click at [108, 144] on div "All" at bounding box center [111, 137] width 71 height 26
click at [100, 140] on div at bounding box center [94, 138] width 21 height 21
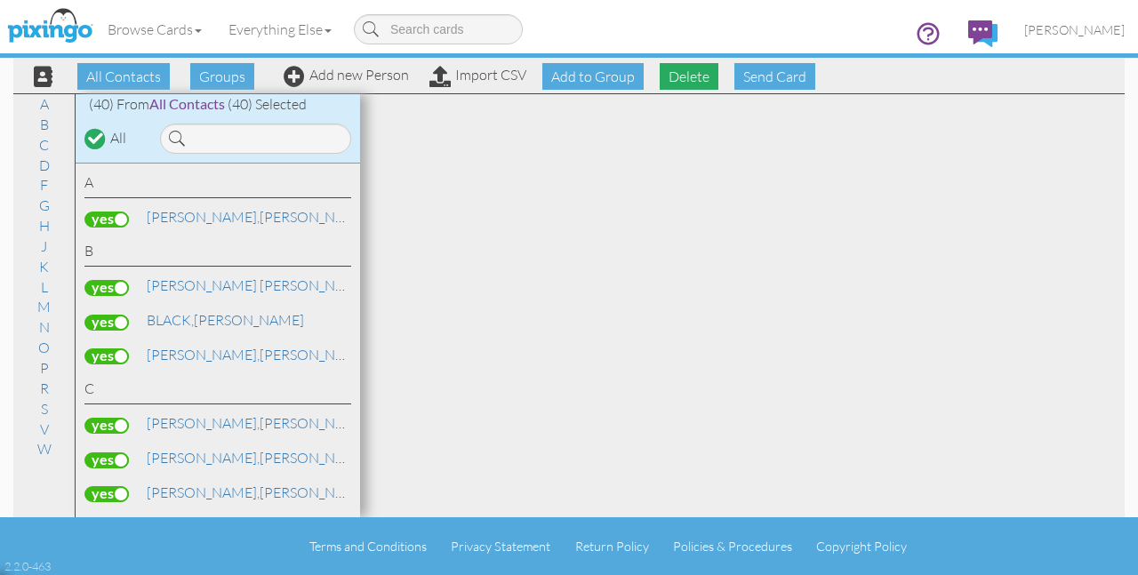
click at [700, 78] on span "Delete" at bounding box center [688, 76] width 59 height 27
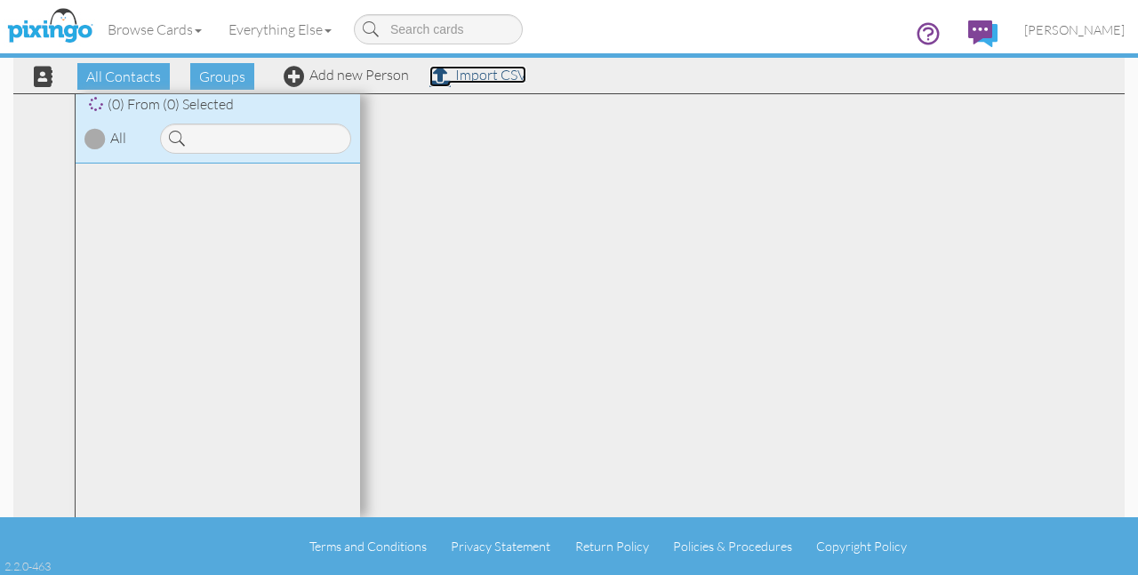
click at [507, 77] on link "Import CSV" at bounding box center [477, 75] width 97 height 18
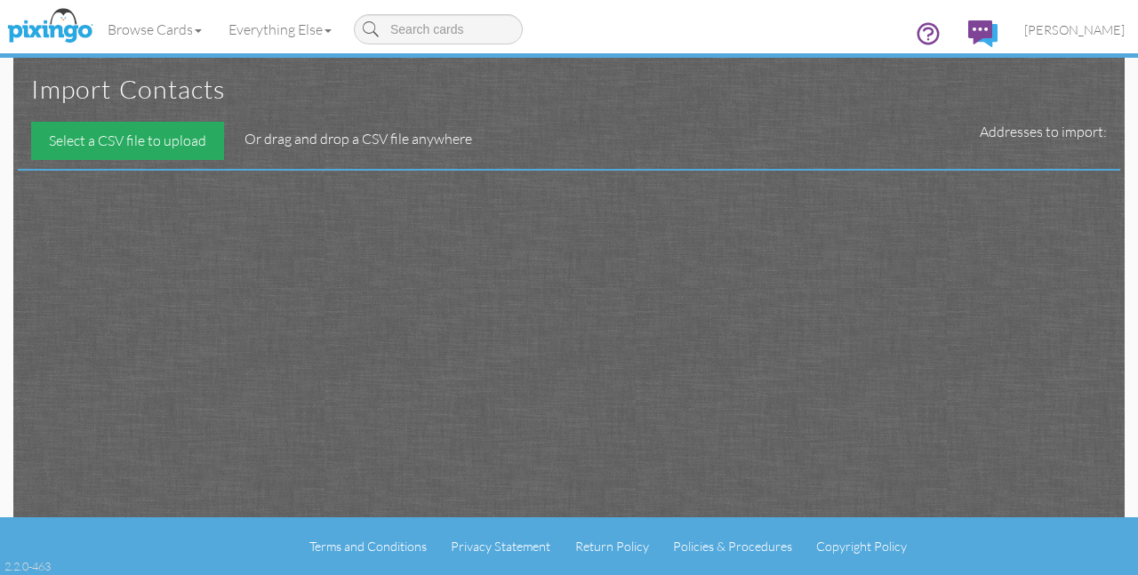
click at [168, 134] on div "Select a CSV file to upload" at bounding box center [127, 141] width 193 height 38
type input "C:\fakepath\AGING GRACEFULLY CLIENTS (bday, SHM).csv"
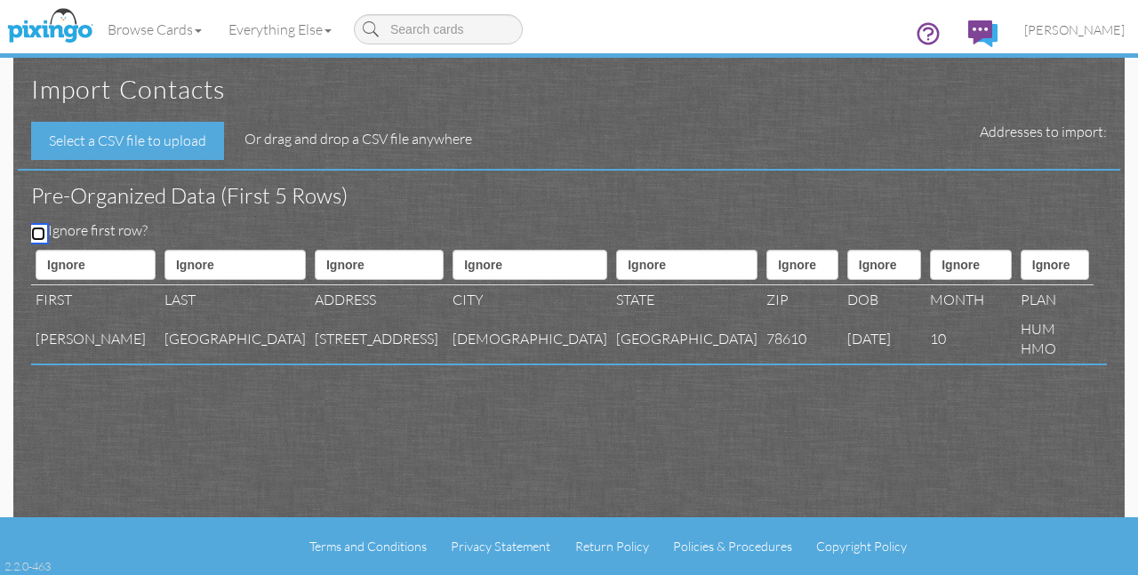
click at [34, 228] on input "Ignore first row?" at bounding box center [38, 234] width 14 height 14
checkbox input "true"
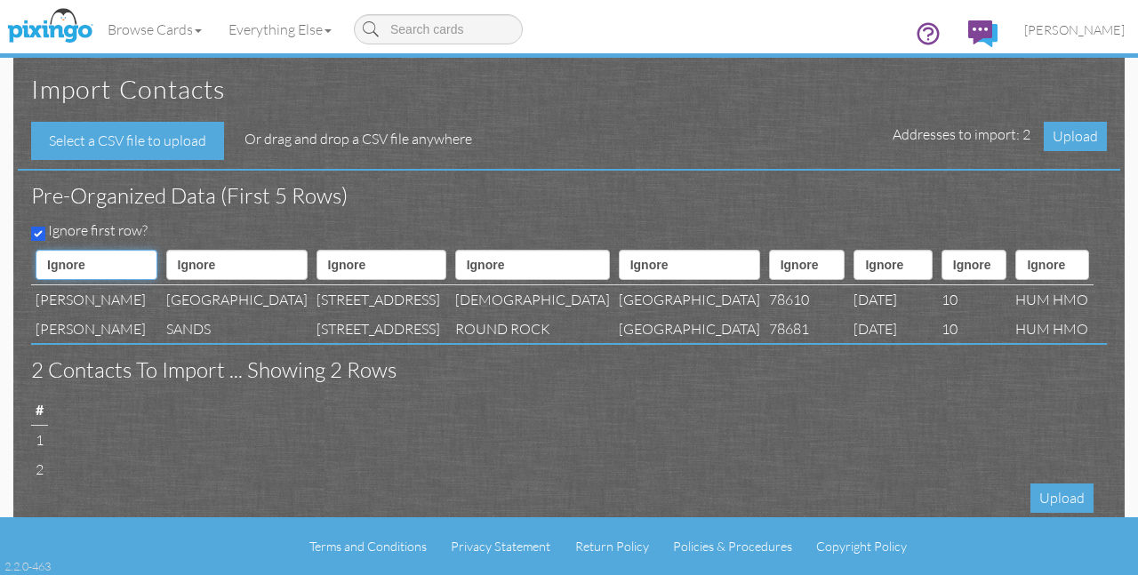
click at [127, 272] on select "Ignore ---------- First name Last name ---------- Address 1 Address 2 City Stat…" at bounding box center [97, 265] width 122 height 30
select select "object:329"
click at [36, 250] on select "Ignore ---------- First name Last name ---------- Address 1 Address 2 City Stat…" at bounding box center [97, 265] width 122 height 30
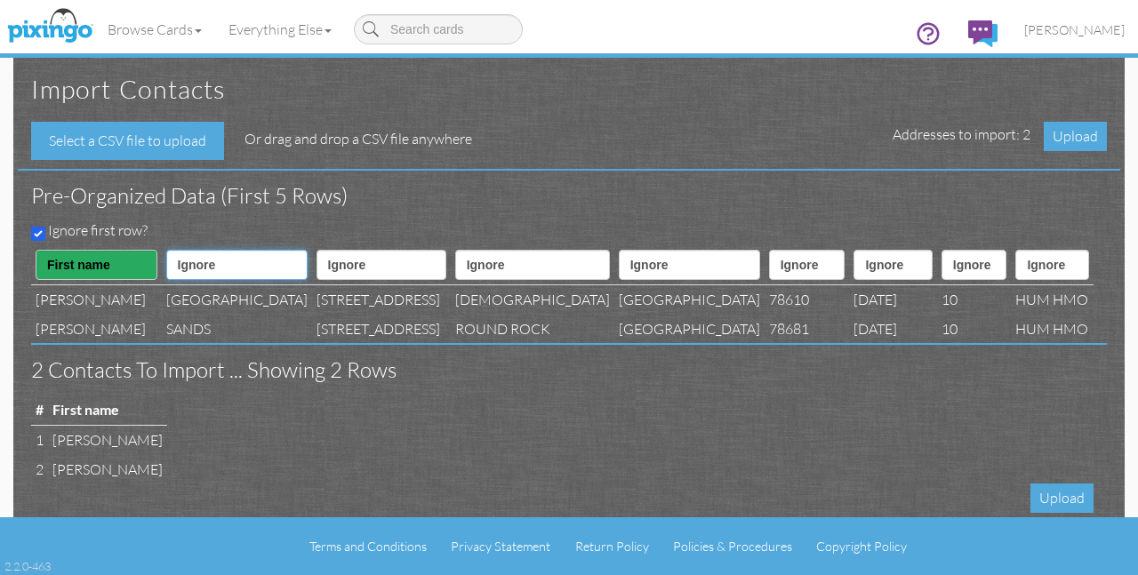
click at [227, 261] on select "Ignore ---------- First name Last name ---------- Address 1 Address 2 City Stat…" at bounding box center [236, 265] width 141 height 30
select select "object:330"
click at [166, 250] on select "Ignore ---------- First name Last name ---------- Address 1 Address 2 City Stat…" at bounding box center [236, 265] width 141 height 30
click at [365, 265] on select "Ignore ---------- First name Last name ---------- Address 1 Address 2 City Stat…" at bounding box center [381, 265] width 130 height 30
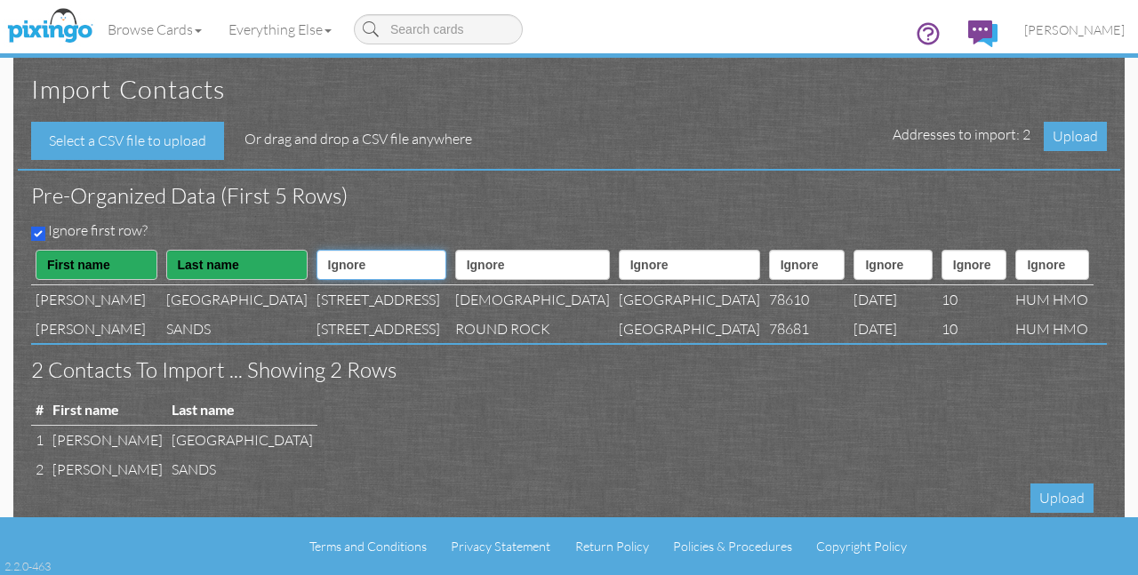
select select "object:332"
click at [316, 250] on select "Ignore ---------- First name Last name ---------- Address 1 Address 2 City Stat…" at bounding box center [381, 265] width 130 height 30
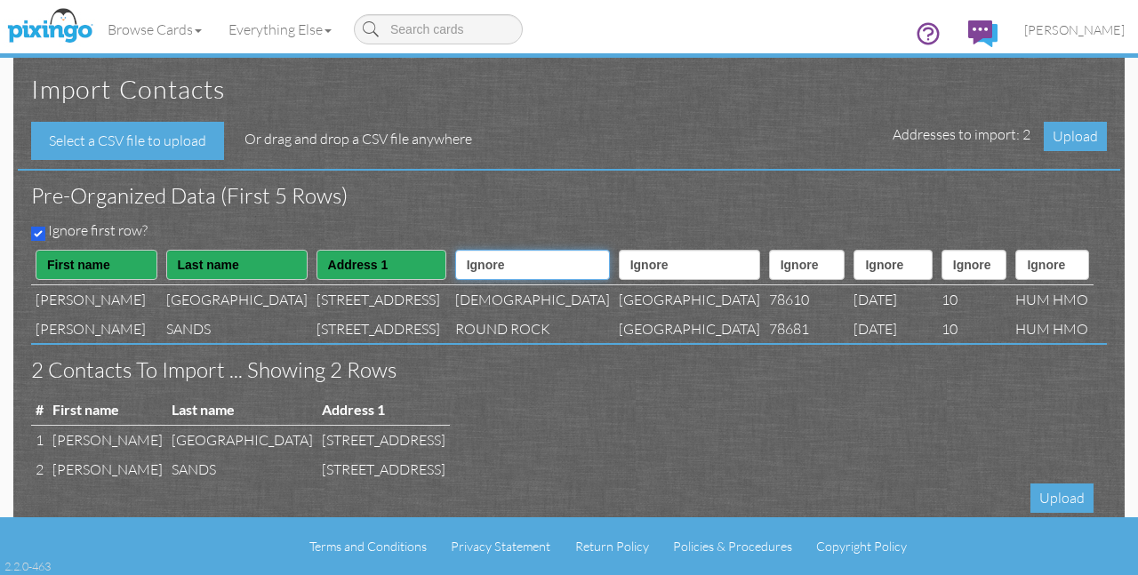
click at [502, 265] on select "Ignore ---------- First name Last name ---------- Address 1 Address 2 City Stat…" at bounding box center [532, 265] width 155 height 30
select select "object:334"
click at [455, 250] on select "Ignore ---------- First name Last name ---------- Address 1 Address 2 City Stat…" at bounding box center [532, 265] width 155 height 30
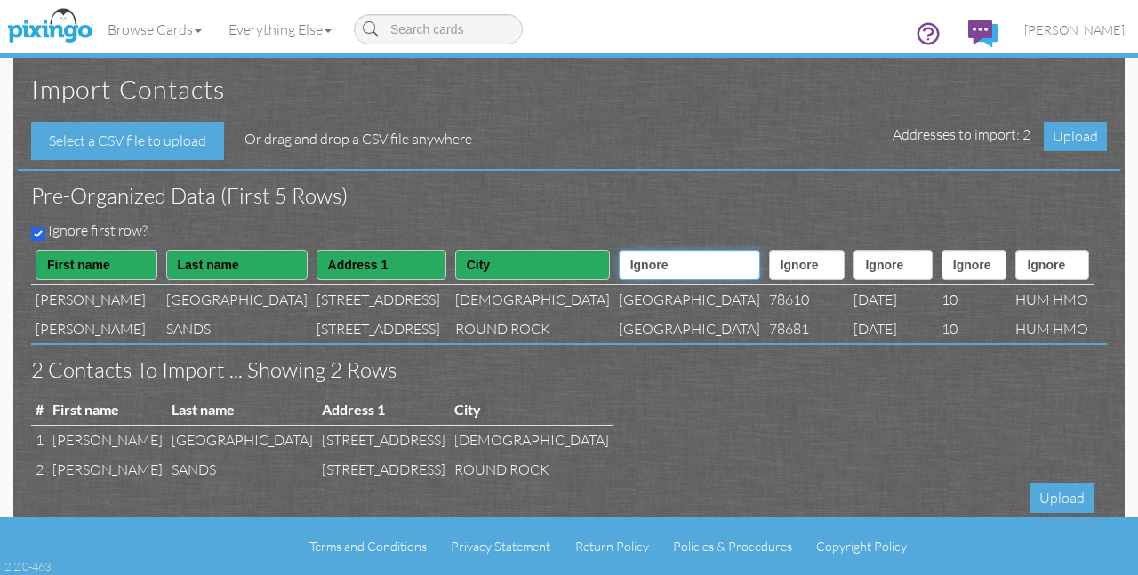
click at [619, 271] on select "Ignore ---------- First name Last name ---------- Address 1 Address 2 City Stat…" at bounding box center [689, 265] width 141 height 30
select select "object:335"
click at [619, 250] on select "Ignore ---------- First name Last name ---------- Address 1 Address 2 City Stat…" at bounding box center [689, 265] width 141 height 30
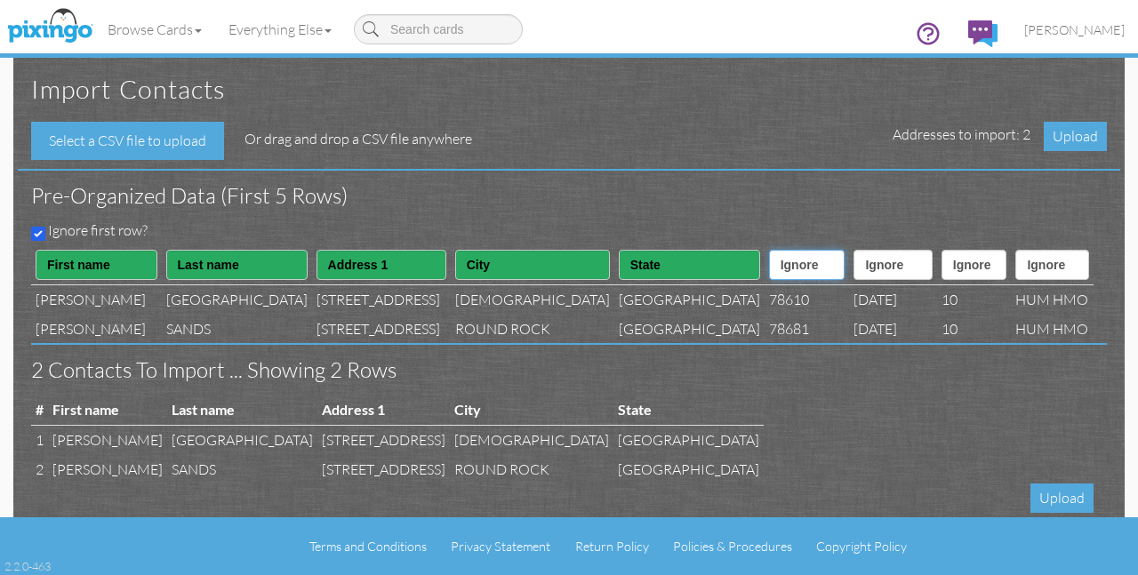
click at [769, 276] on select "Ignore ---------- First name Last name ---------- Address 1 Address 2 City Stat…" at bounding box center [807, 265] width 76 height 30
select select "object:336"
click at [769, 250] on select "Ignore ---------- First name Last name ---------- Address 1 Address 2 City Stat…" at bounding box center [807, 265] width 76 height 30
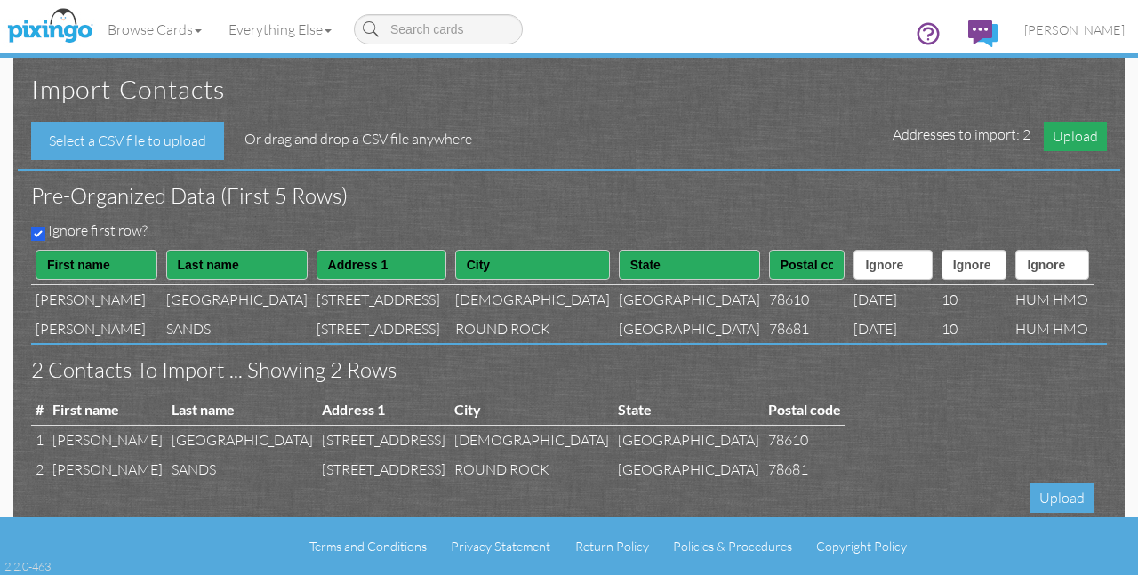
click at [1082, 147] on span "Upload" at bounding box center [1074, 136] width 63 height 29
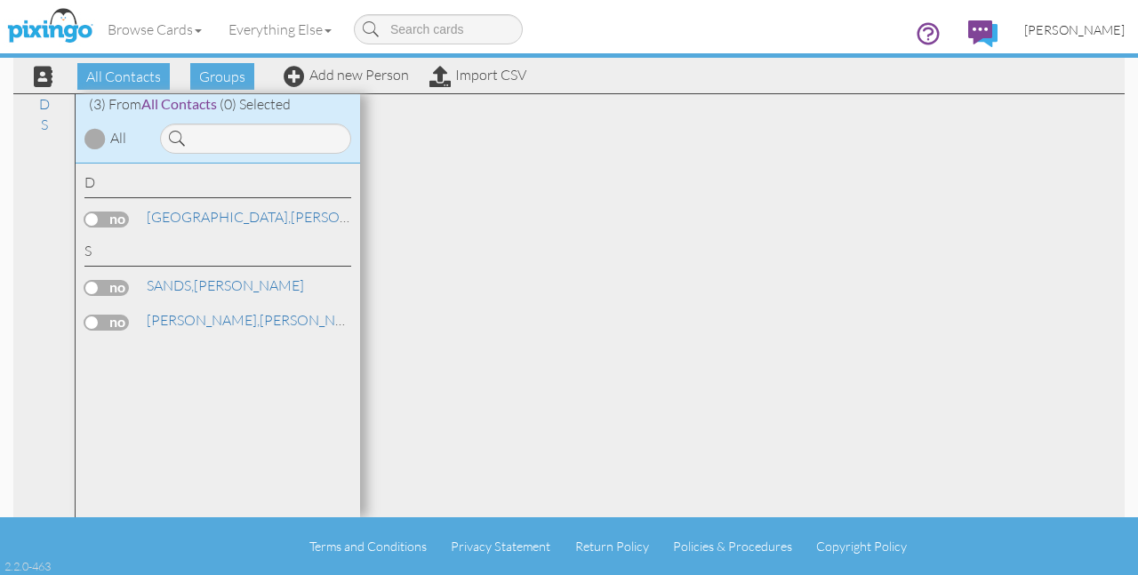
click at [1104, 36] on link "[PERSON_NAME]" at bounding box center [1073, 29] width 127 height 45
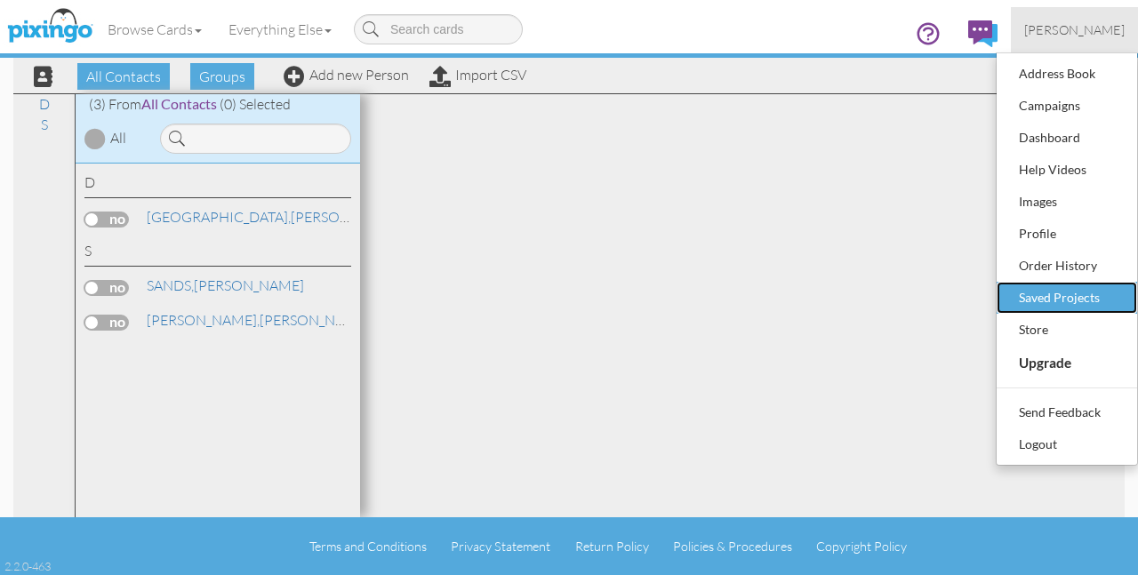
click at [1083, 291] on div "Saved Projects" at bounding box center [1066, 297] width 105 height 27
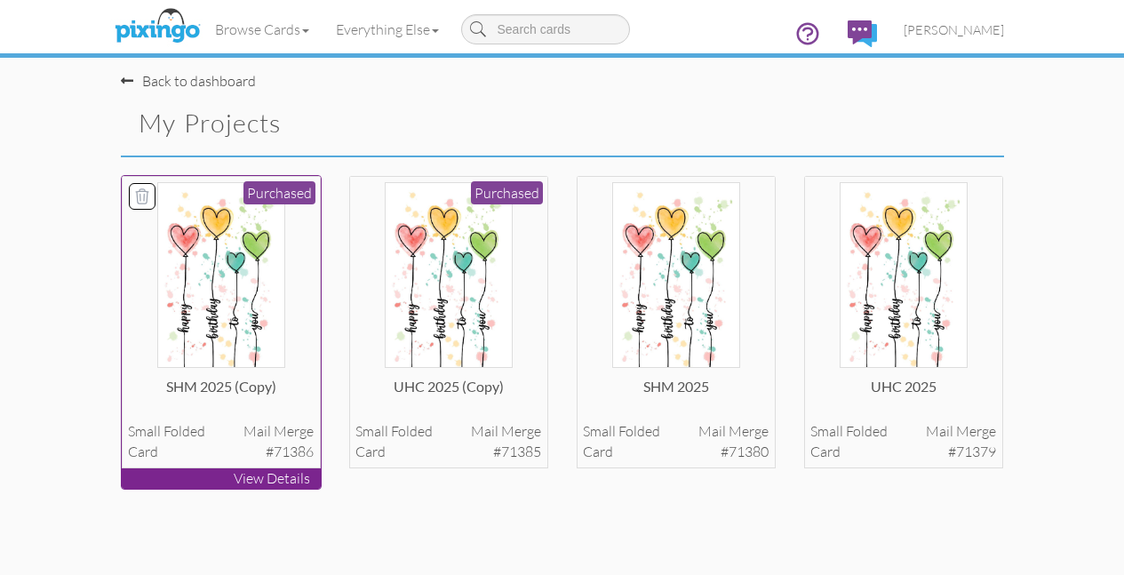
click at [157, 368] on img at bounding box center [221, 275] width 128 height 186
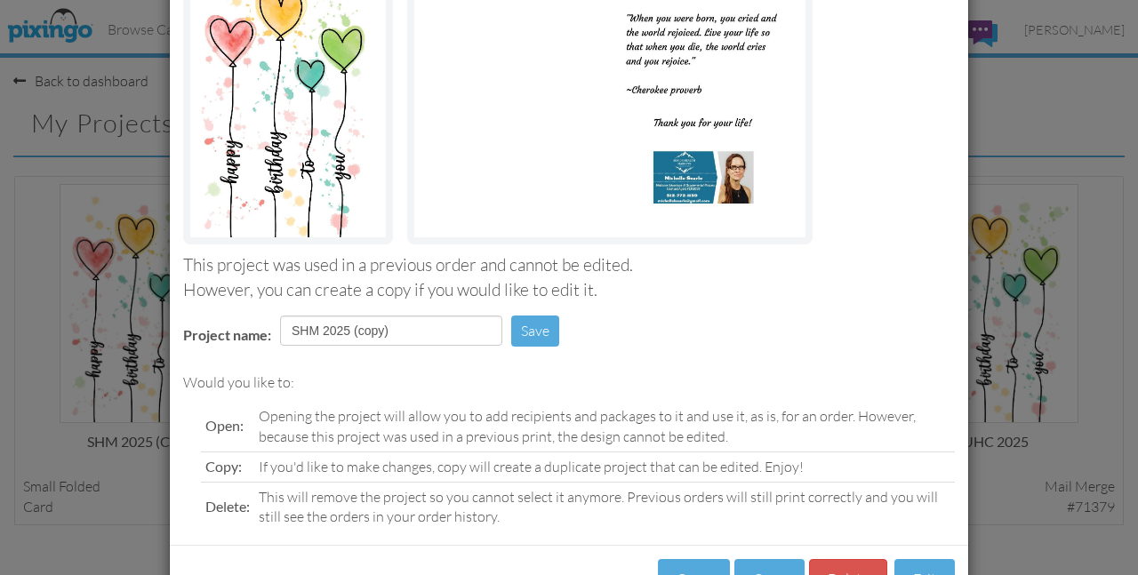
scroll to position [257, 0]
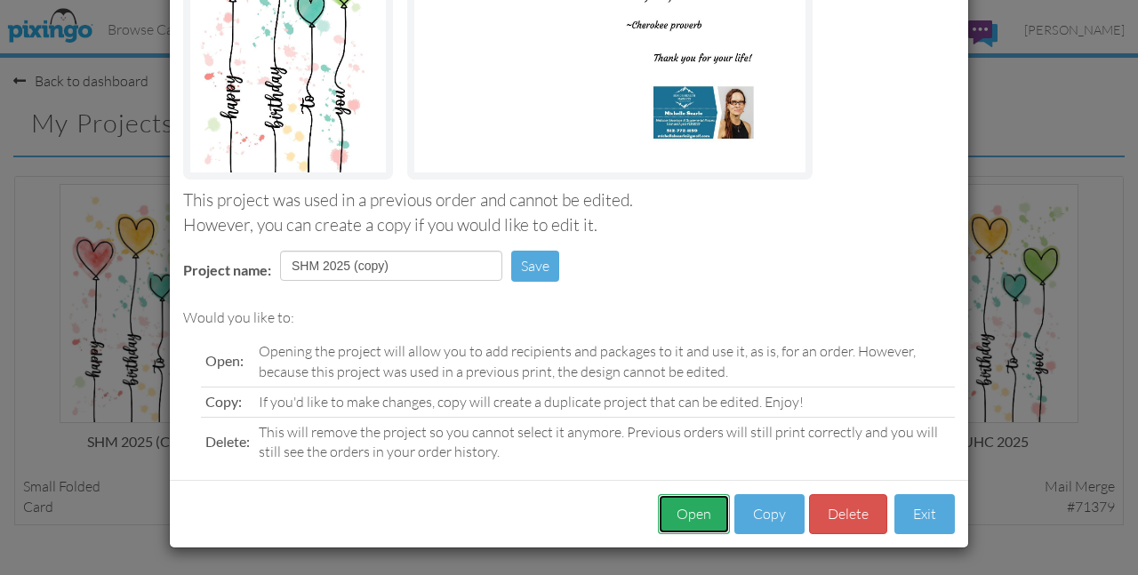
click at [674, 514] on button "Open" at bounding box center [694, 514] width 72 height 40
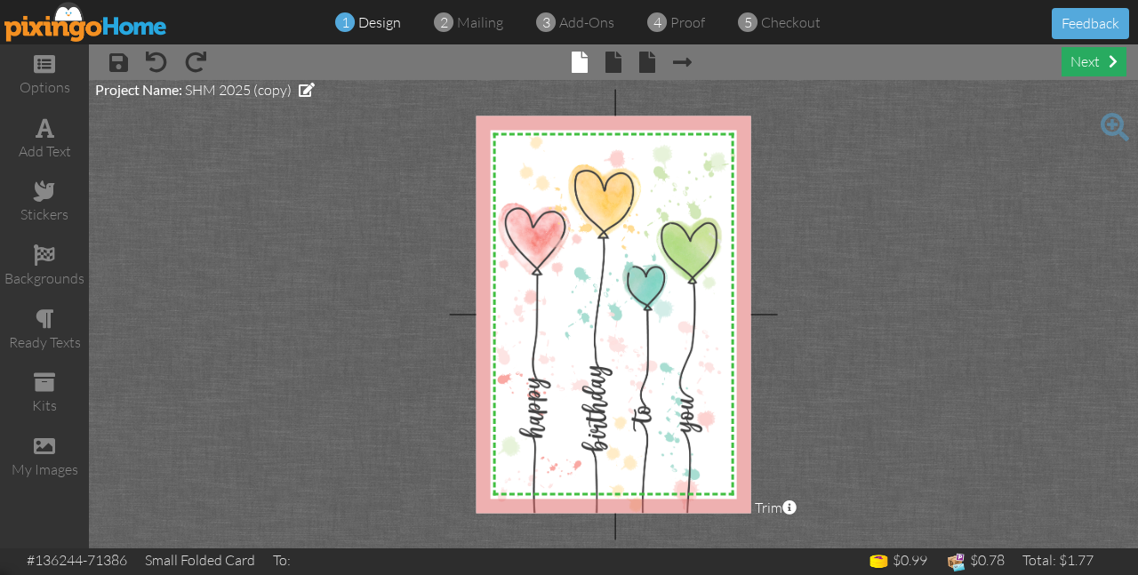
click at [1082, 60] on div "next" at bounding box center [1093, 61] width 65 height 29
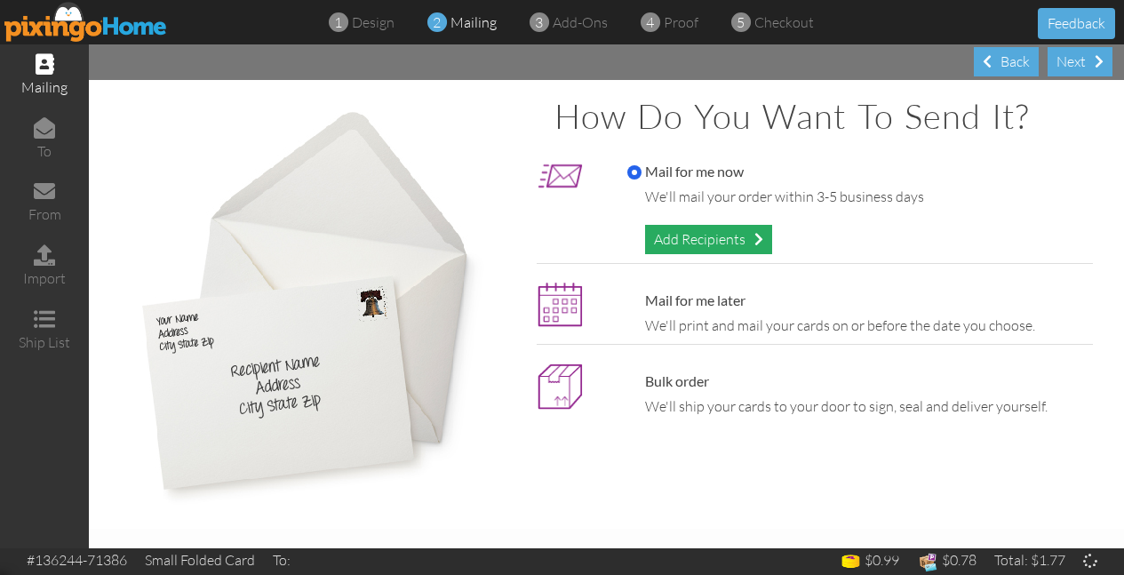
click at [689, 244] on div "Add Recipients" at bounding box center [708, 239] width 127 height 29
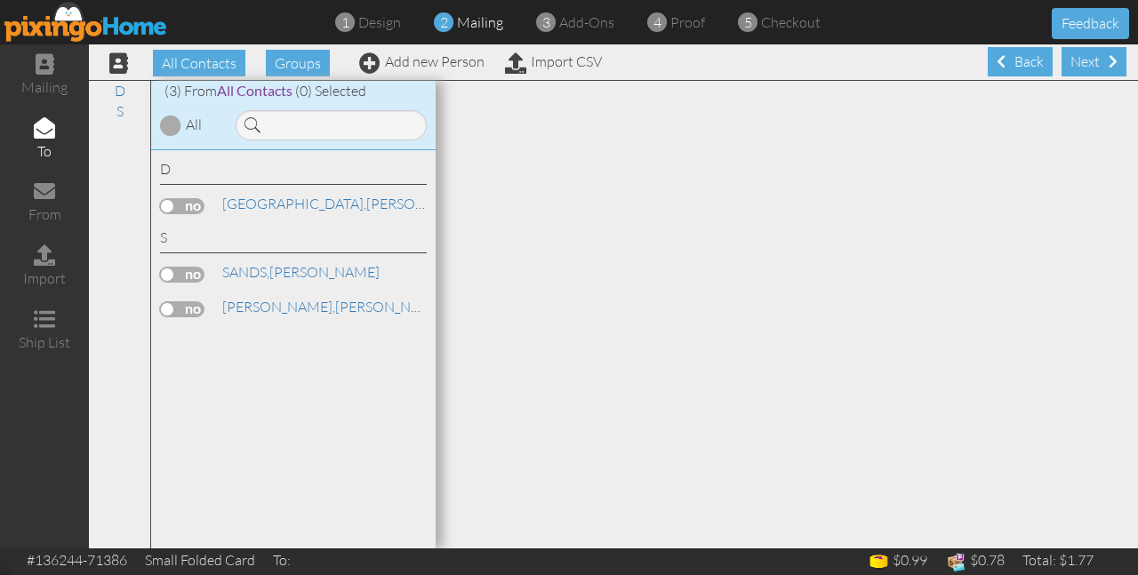
click at [176, 274] on label at bounding box center [182, 275] width 44 height 16
click at [0, 0] on input "checkbox" at bounding box center [0, 0] width 0 height 0
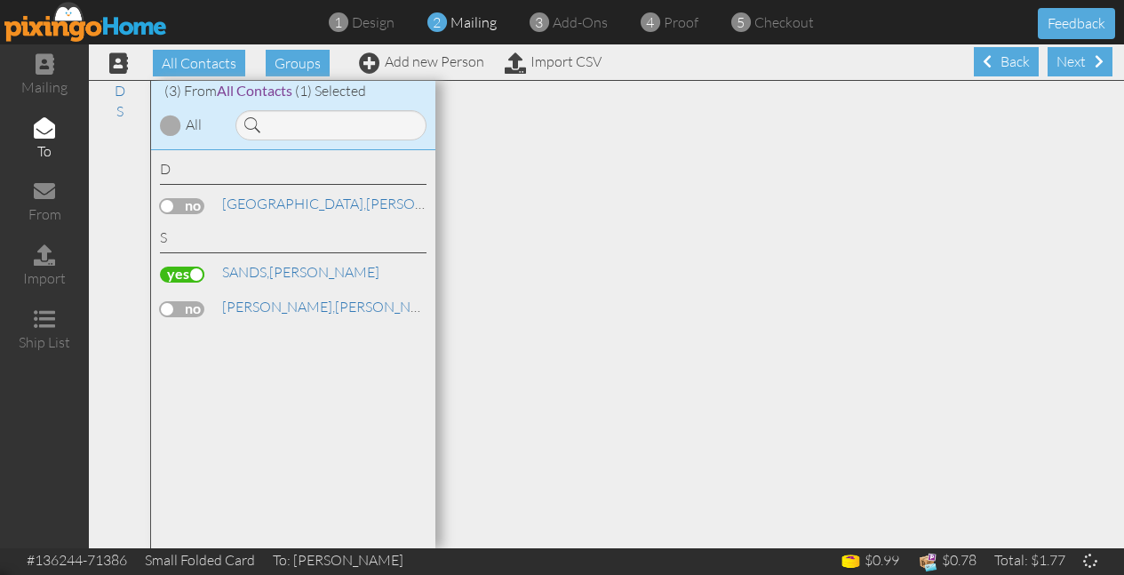
click at [188, 203] on label at bounding box center [182, 206] width 44 height 16
click at [0, 0] on input "checkbox" at bounding box center [0, 0] width 0 height 0
click at [1058, 62] on div "Next" at bounding box center [1080, 61] width 65 height 29
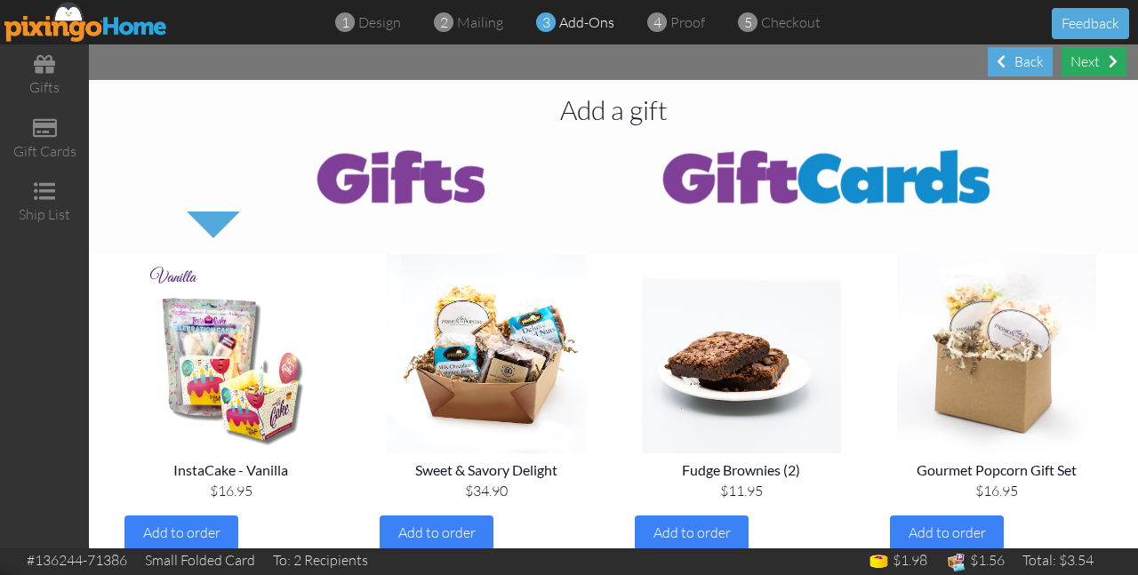
click at [1074, 61] on div "Next" at bounding box center [1093, 61] width 65 height 29
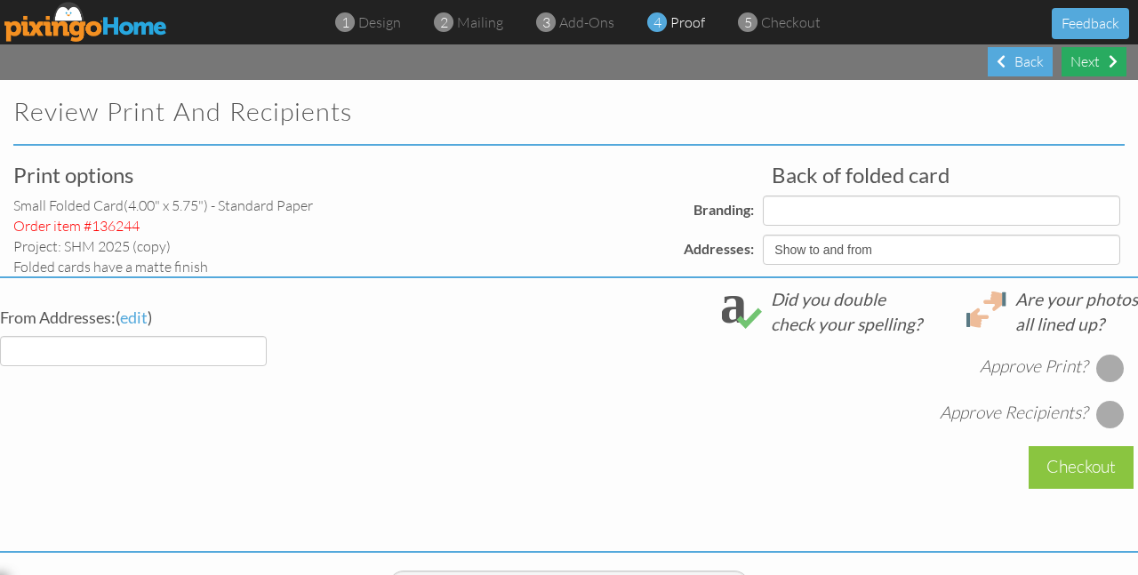
select select "object:1563"
select select "object:1565"
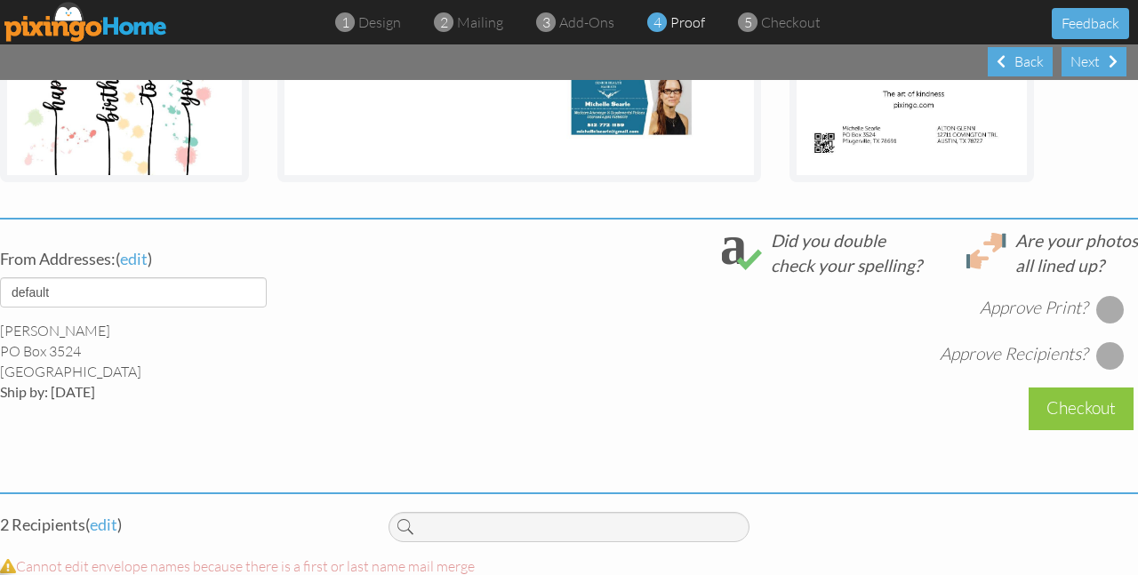
scroll to position [545, 0]
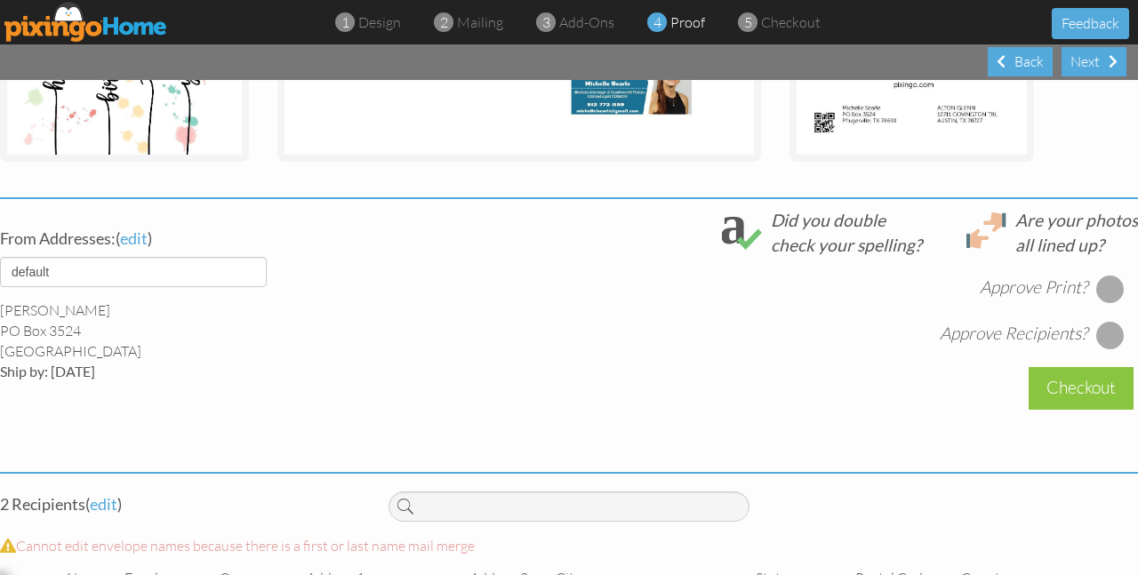
click at [1107, 286] on div at bounding box center [1110, 289] width 28 height 28
drag, startPoint x: 1095, startPoint y: 342, endPoint x: 1088, endPoint y: 371, distance: 29.3
click at [1096, 342] on div at bounding box center [1110, 335] width 28 height 28
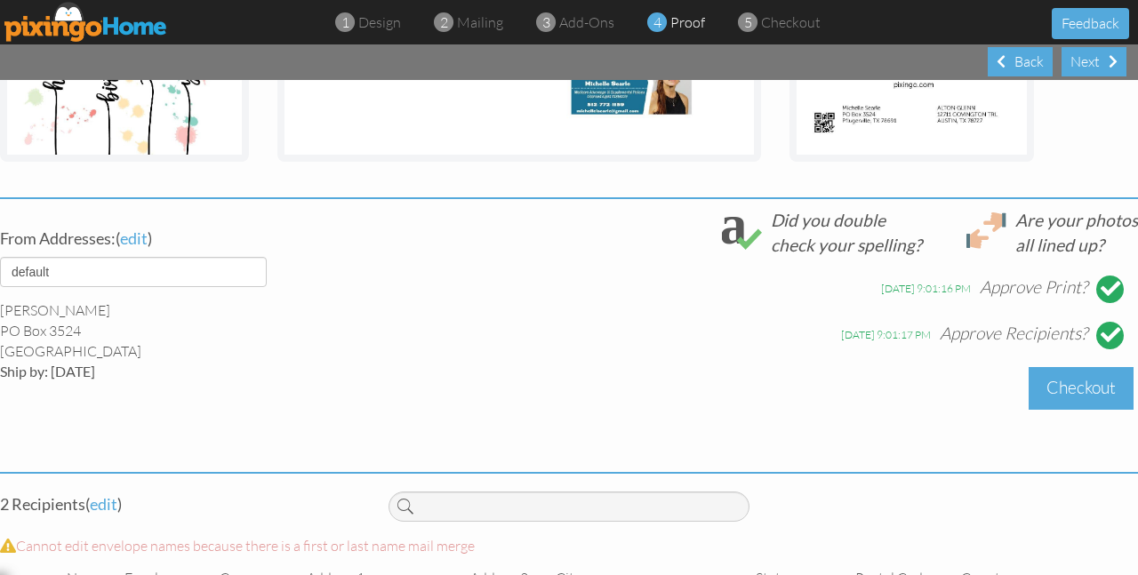
click at [1080, 395] on div "Checkout" at bounding box center [1080, 388] width 105 height 42
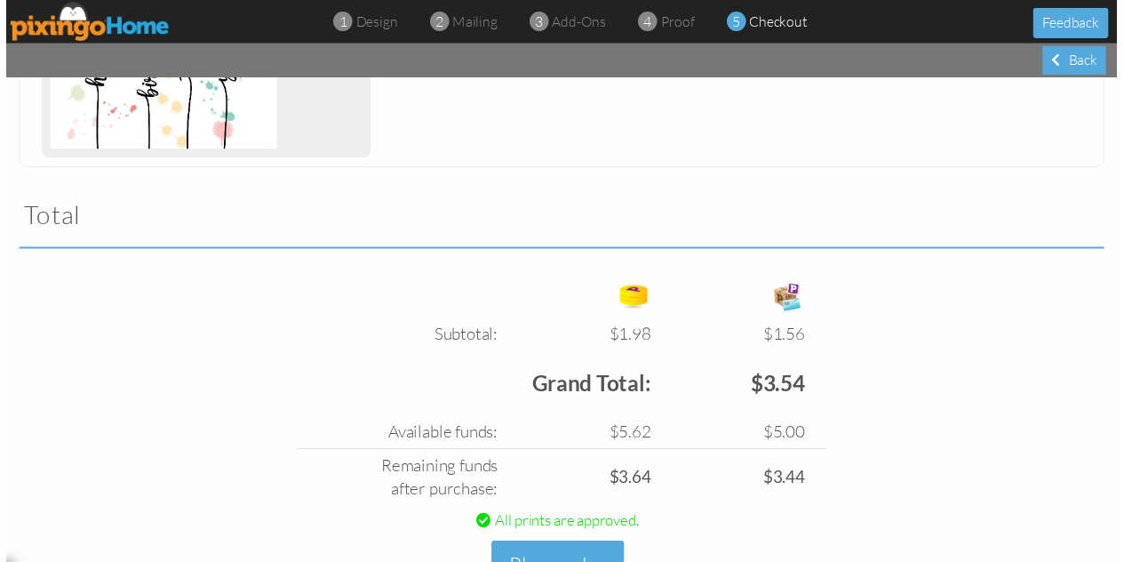
scroll to position [571, 0]
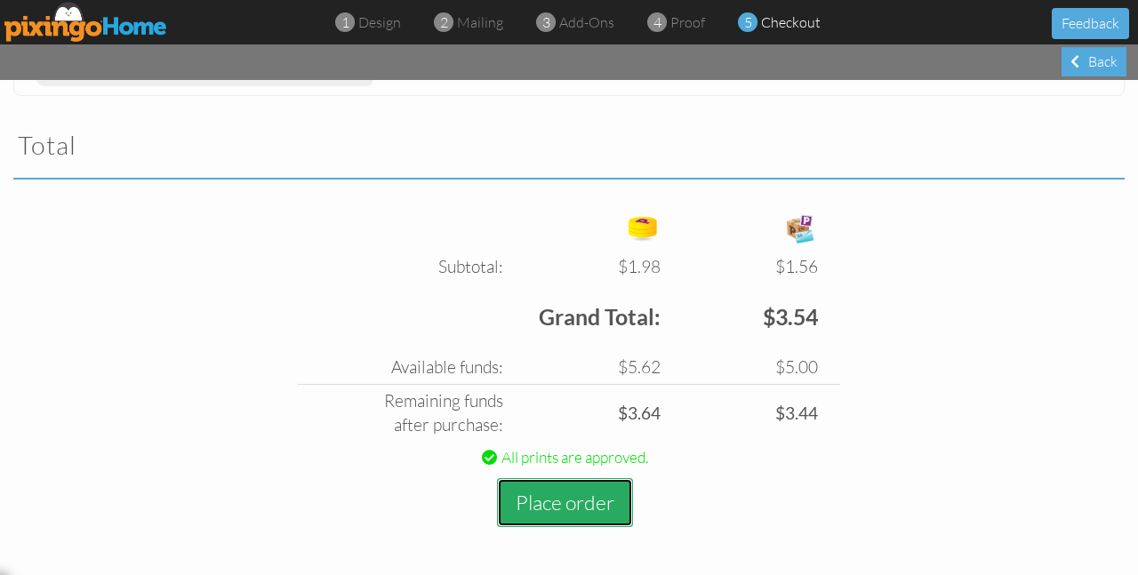
click at [567, 511] on button "Place order" at bounding box center [565, 502] width 136 height 49
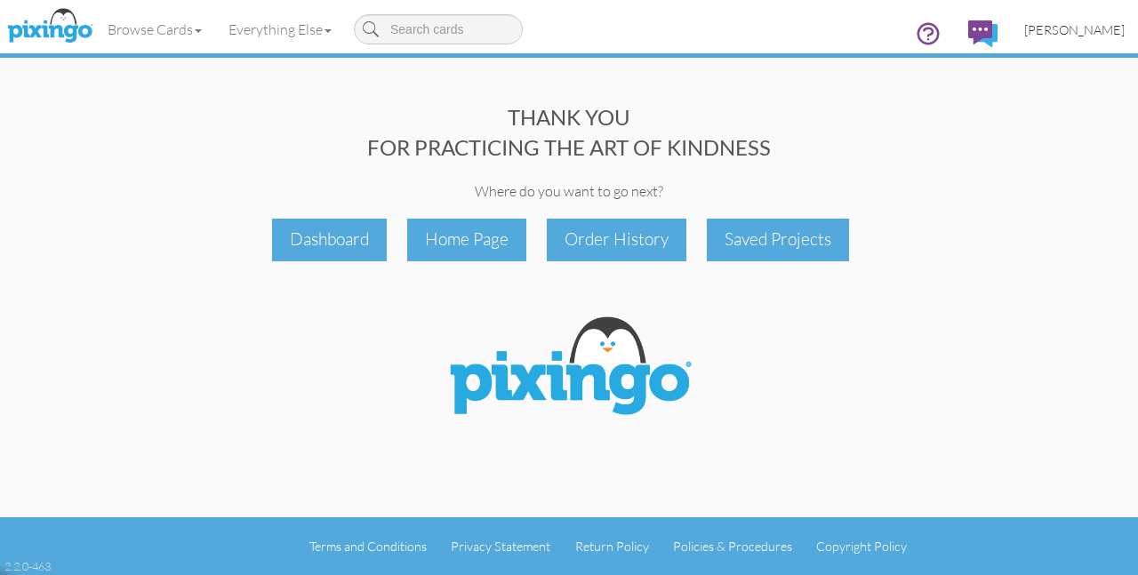
click at [1102, 22] on span "[PERSON_NAME]" at bounding box center [1074, 29] width 100 height 15
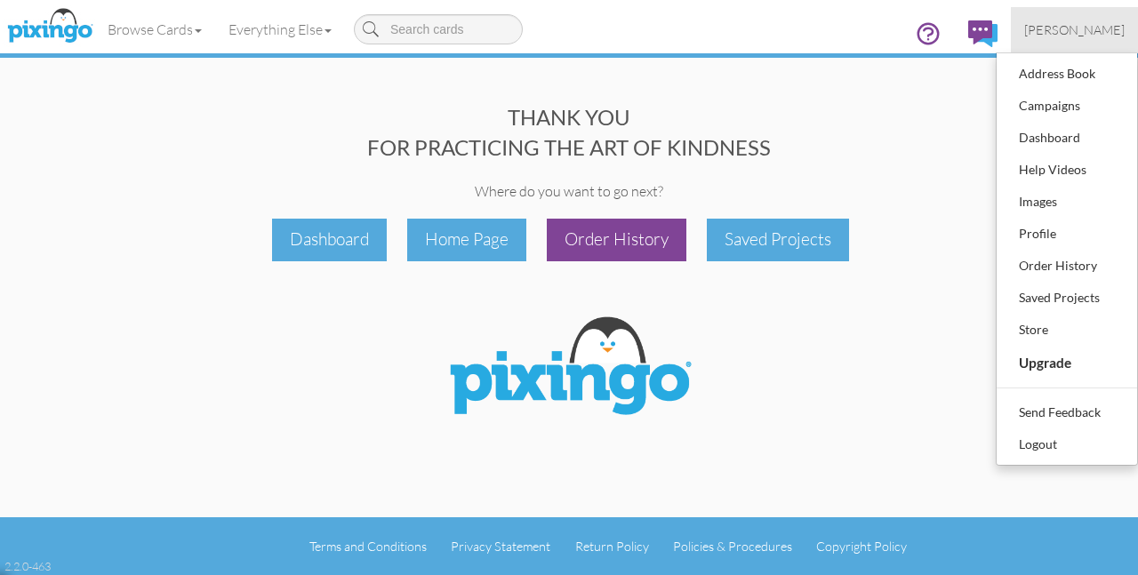
click at [656, 239] on div "Order History" at bounding box center [617, 240] width 140 height 42
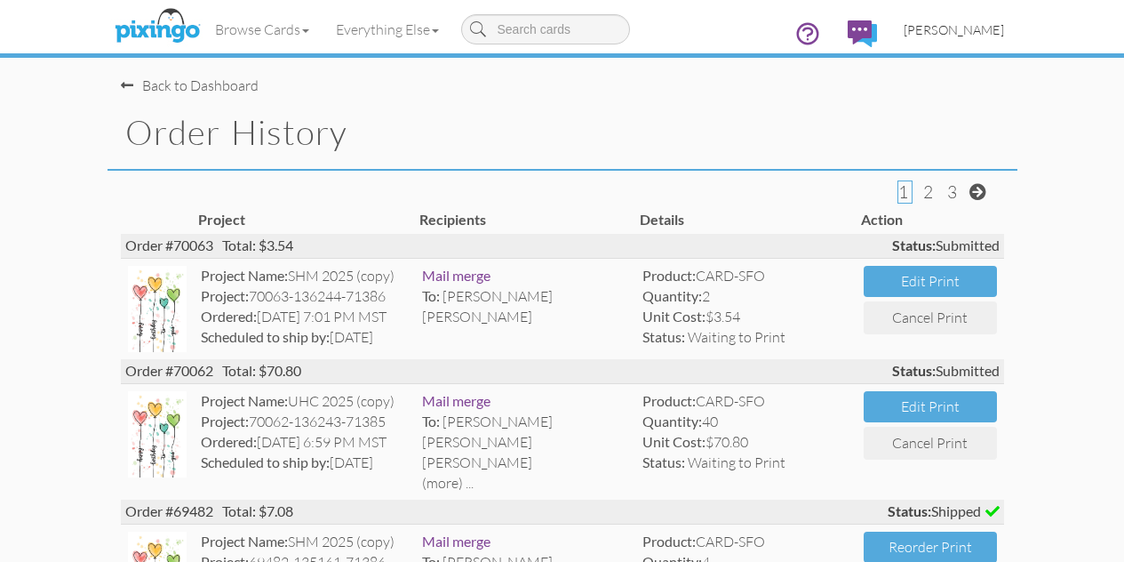
click at [1004, 26] on span "[PERSON_NAME]" at bounding box center [954, 29] width 100 height 15
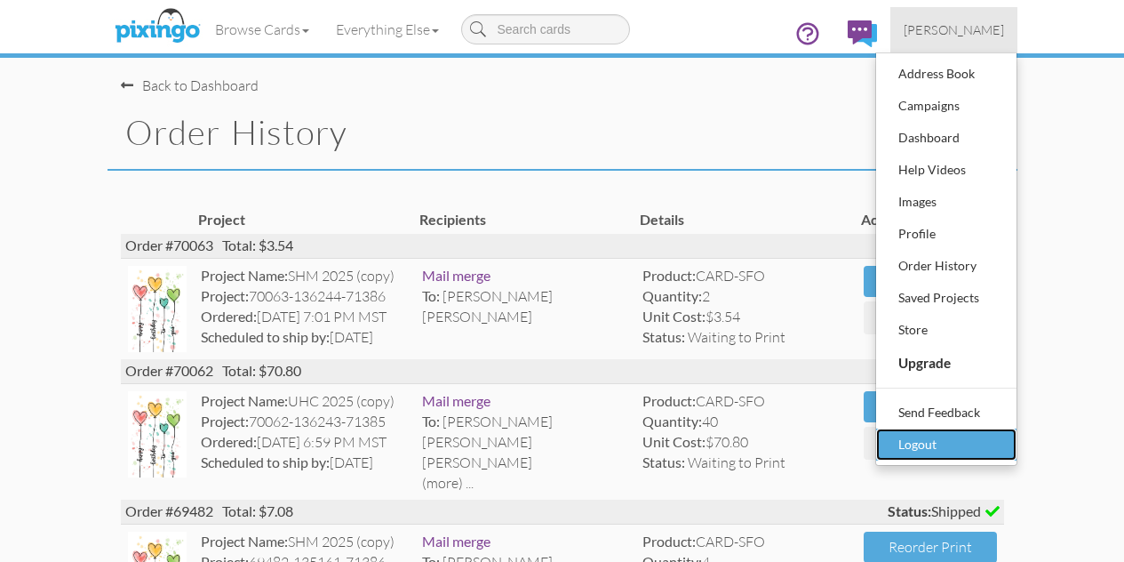
click at [999, 442] on div "Logout" at bounding box center [946, 444] width 105 height 27
